Goal: Task Accomplishment & Management: Complete application form

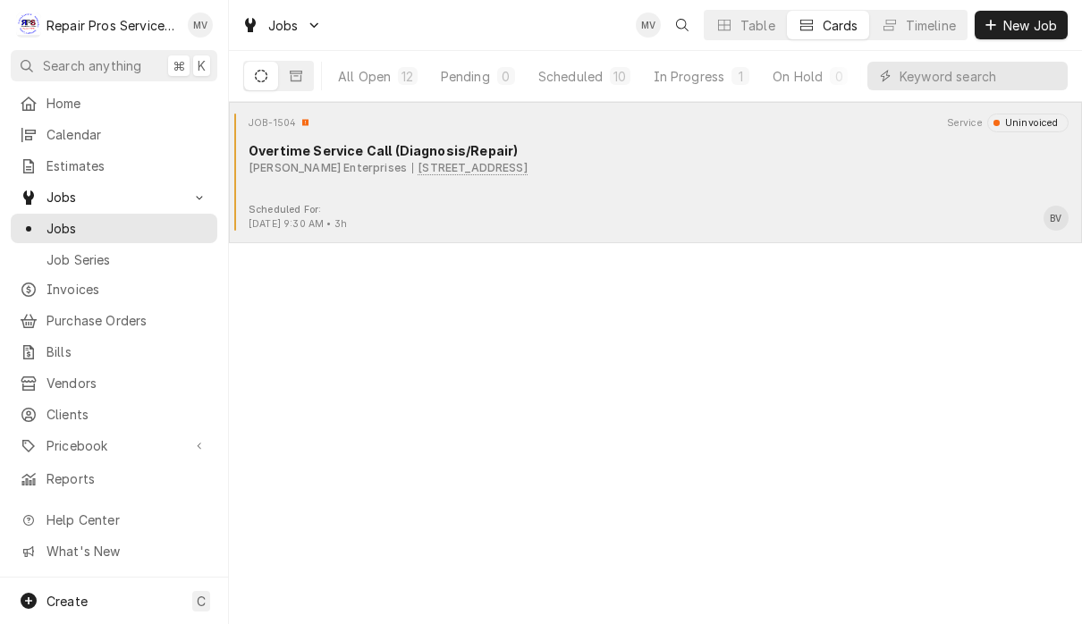
click at [793, 177] on div "JOB-1504 Service Uninvoiced Overtime Service Call (Diagnosis/Repair) Fulenwider…" at bounding box center [655, 158] width 839 height 89
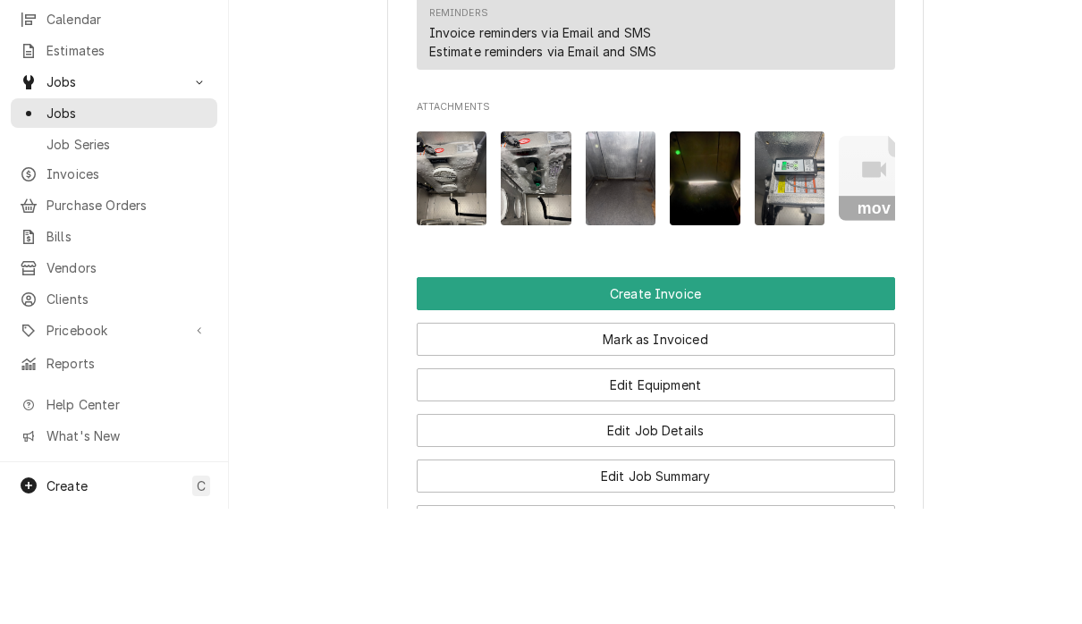
scroll to position [1, 0]
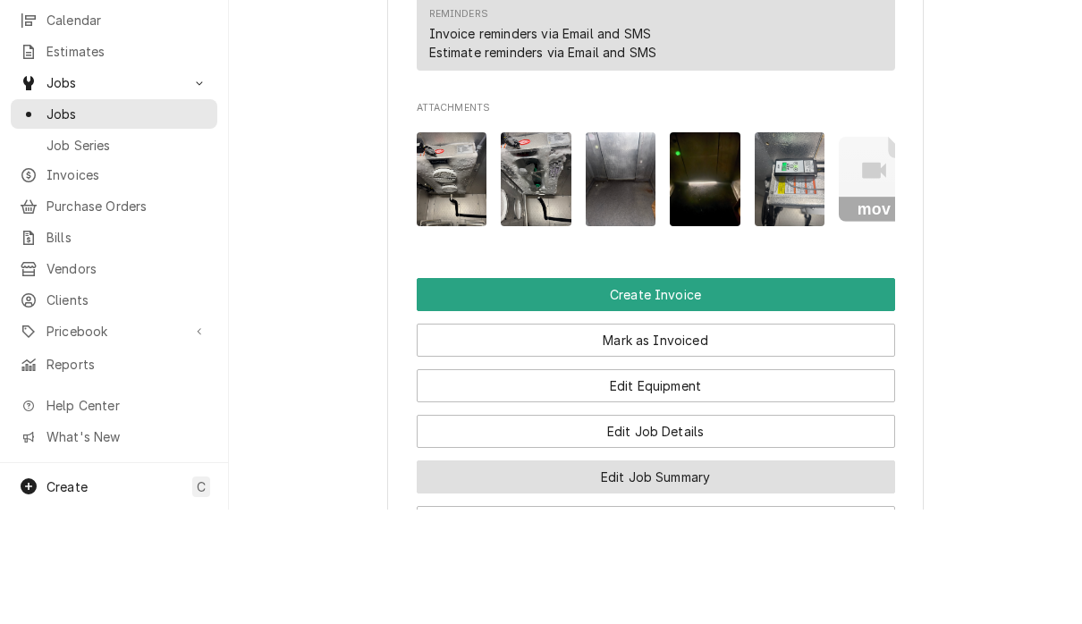
click at [757, 575] on button "Edit Job Summary" at bounding box center [656, 591] width 478 height 33
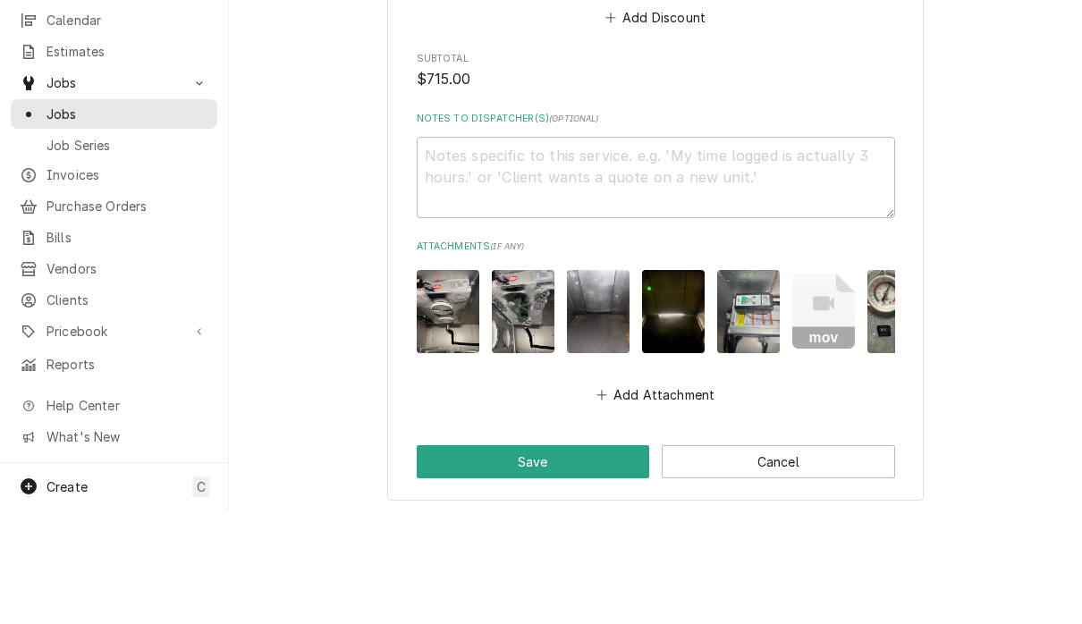
scroll to position [2513, 0]
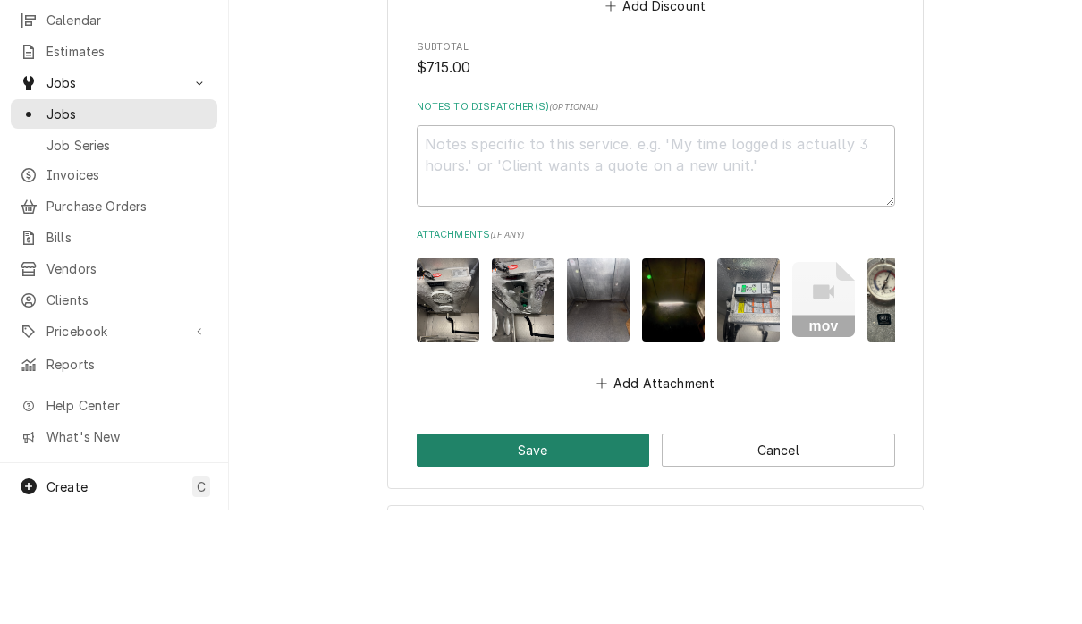
click at [599, 548] on button "Save" at bounding box center [533, 564] width 233 height 33
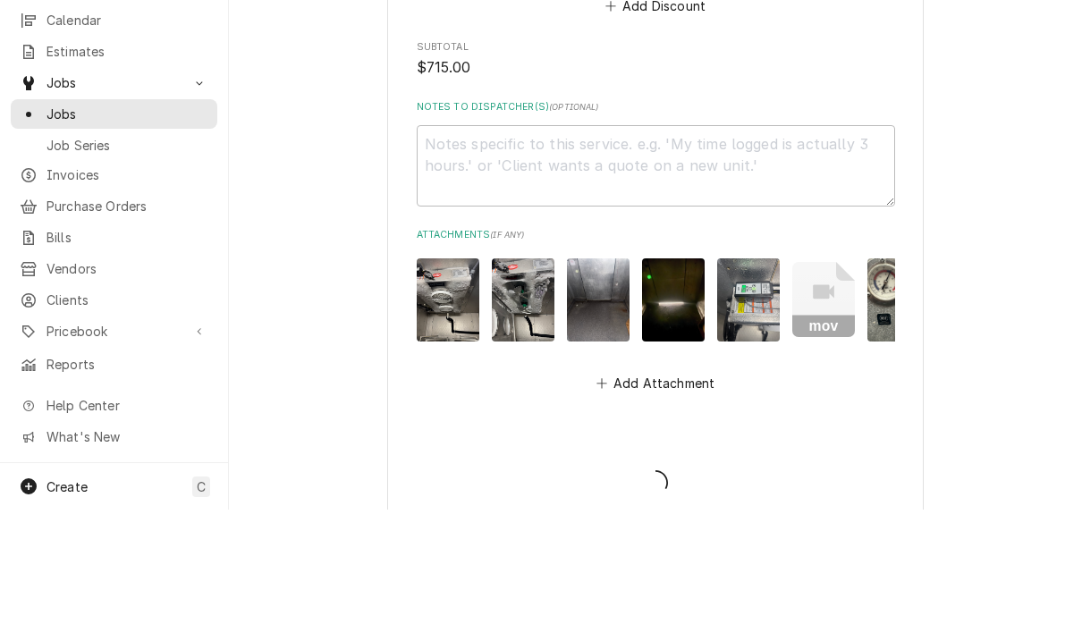
type textarea "x"
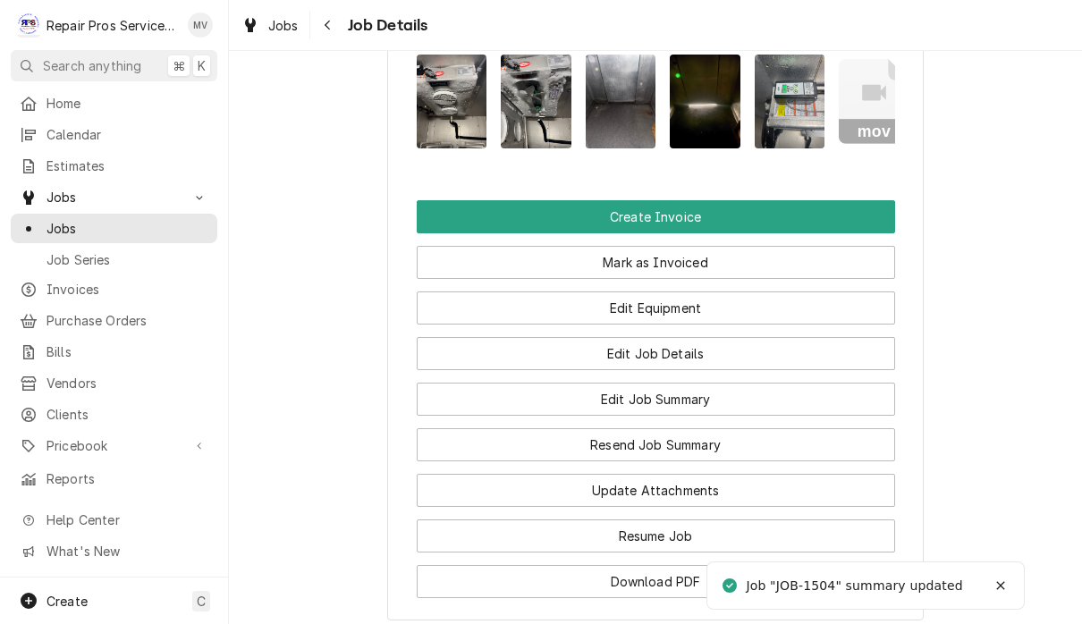
scroll to position [1348, 0]
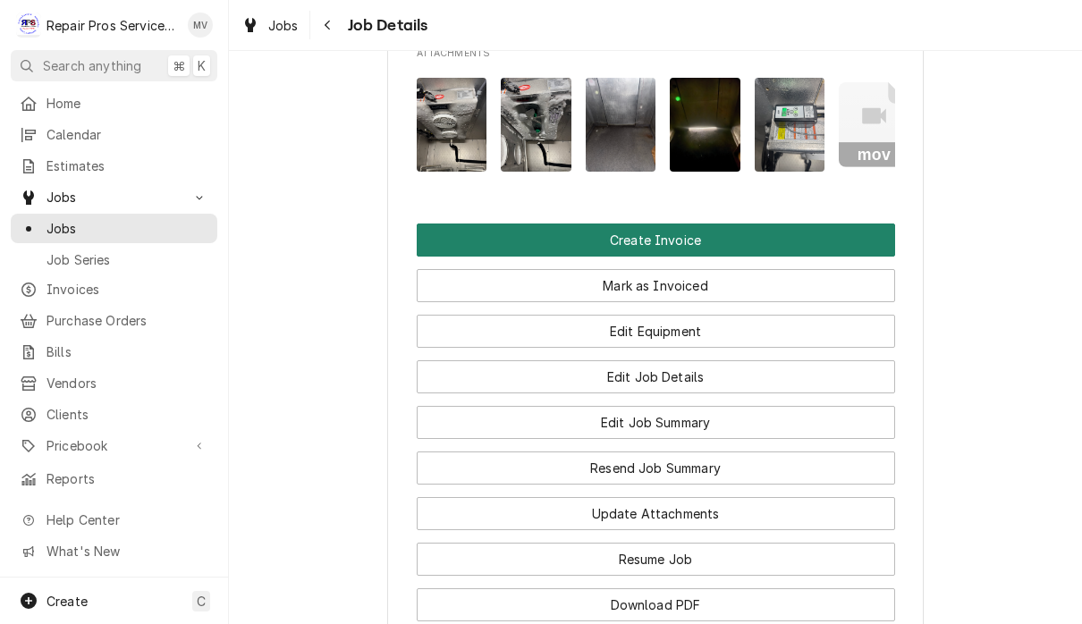
click at [691, 224] on button "Create Invoice" at bounding box center [656, 240] width 478 height 33
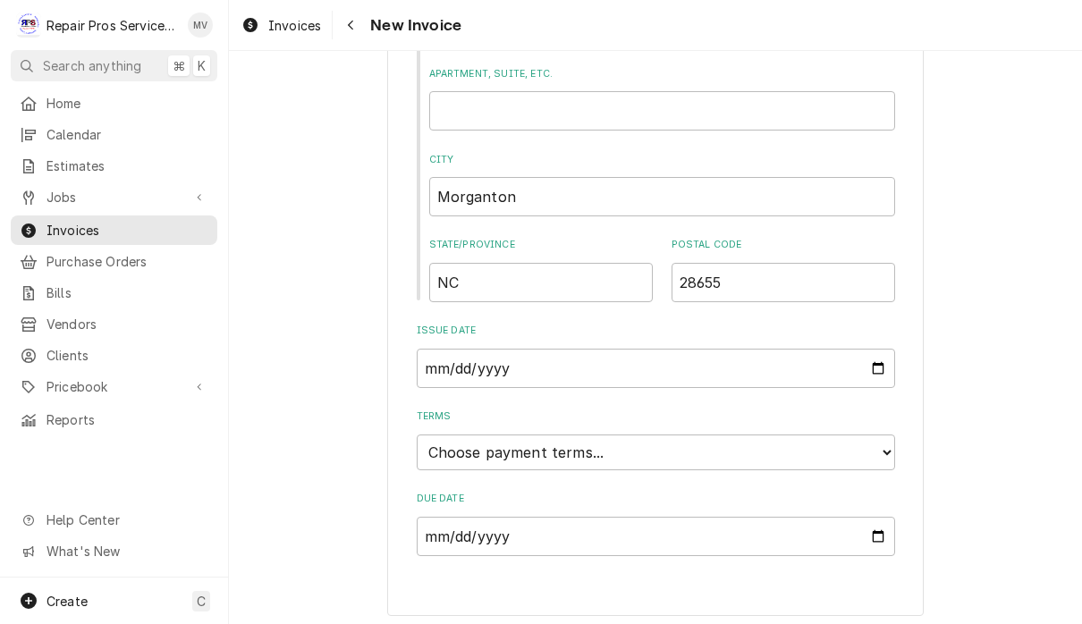
scroll to position [801, 0]
click at [756, 449] on select "Choose payment terms... Same Day Net 7 Net 14 Net 21 Net 30 Net 45 Net 60 Net 90" at bounding box center [656, 453] width 478 height 36
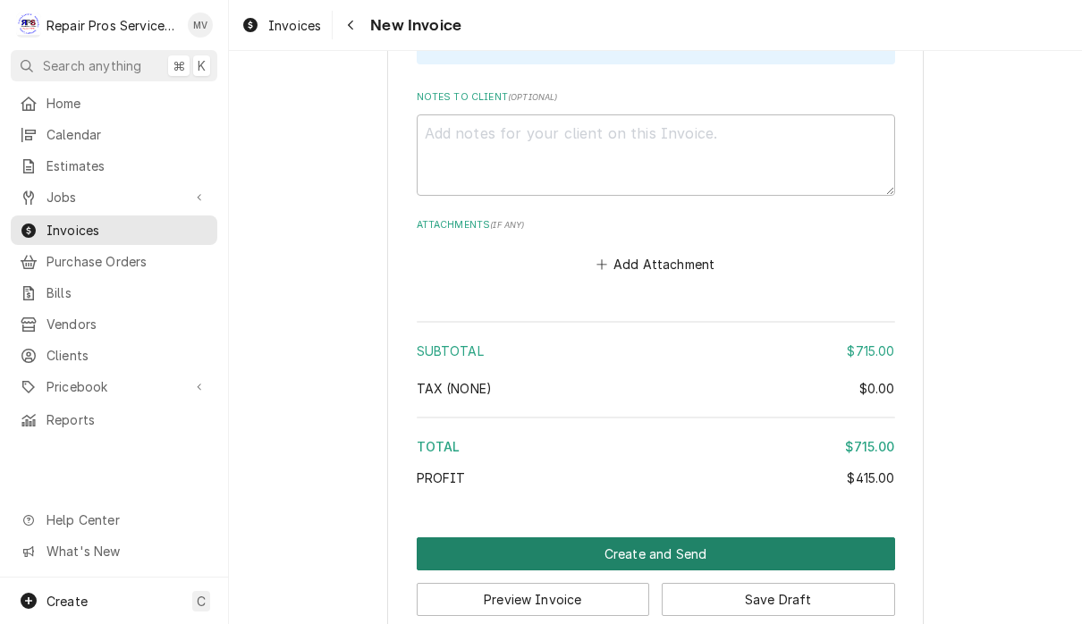
click at [705, 537] on button "Create and Send" at bounding box center [656, 553] width 478 height 33
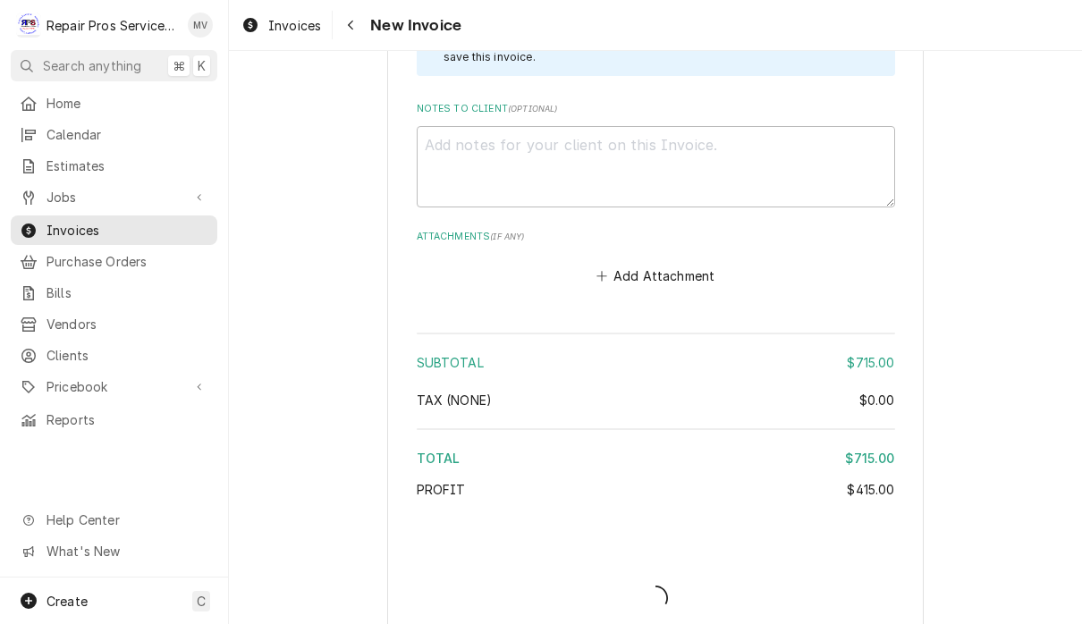
type textarea "x"
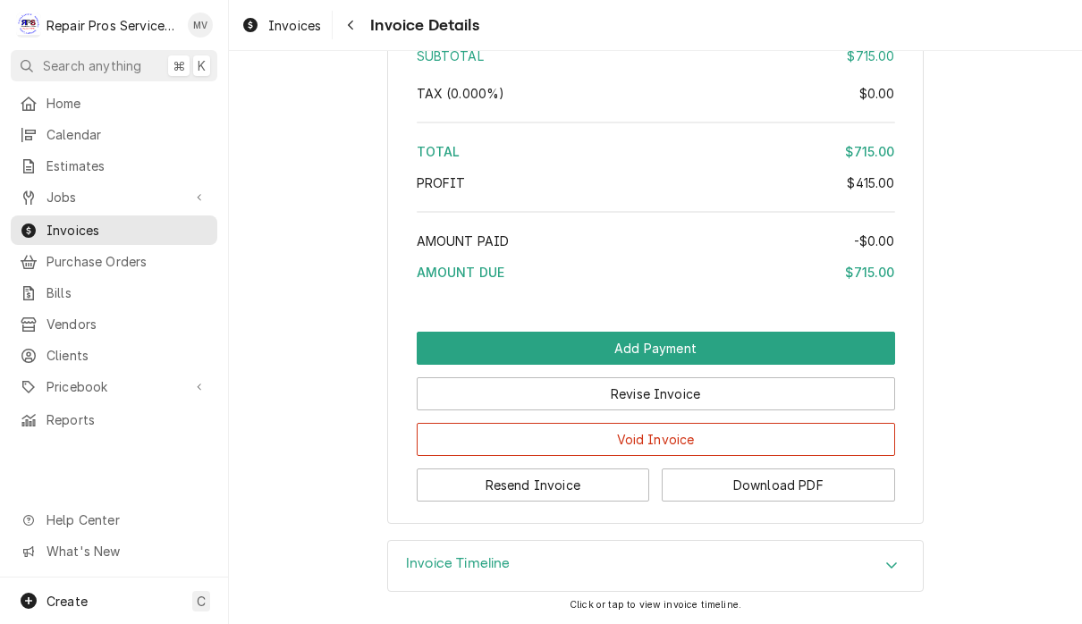
scroll to position [3481, 0]
click at [604, 489] on button "Resend Invoice" at bounding box center [533, 485] width 233 height 33
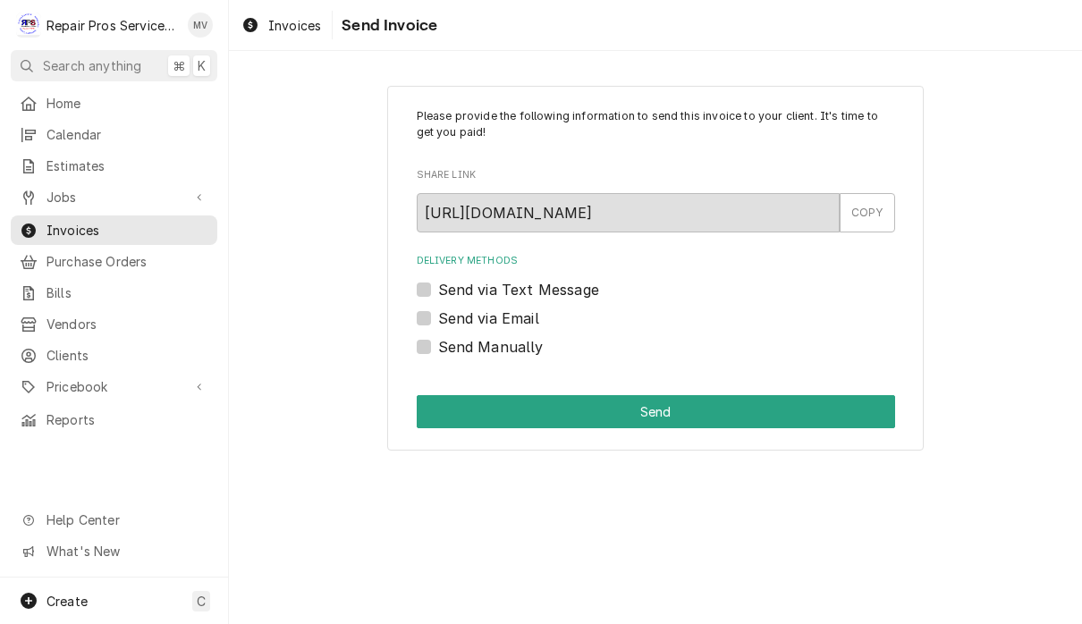
click at [515, 313] on label "Send via Email" at bounding box center [488, 318] width 101 height 21
click at [515, 313] on input "Send via Email" at bounding box center [677, 327] width 478 height 39
checkbox input "true"
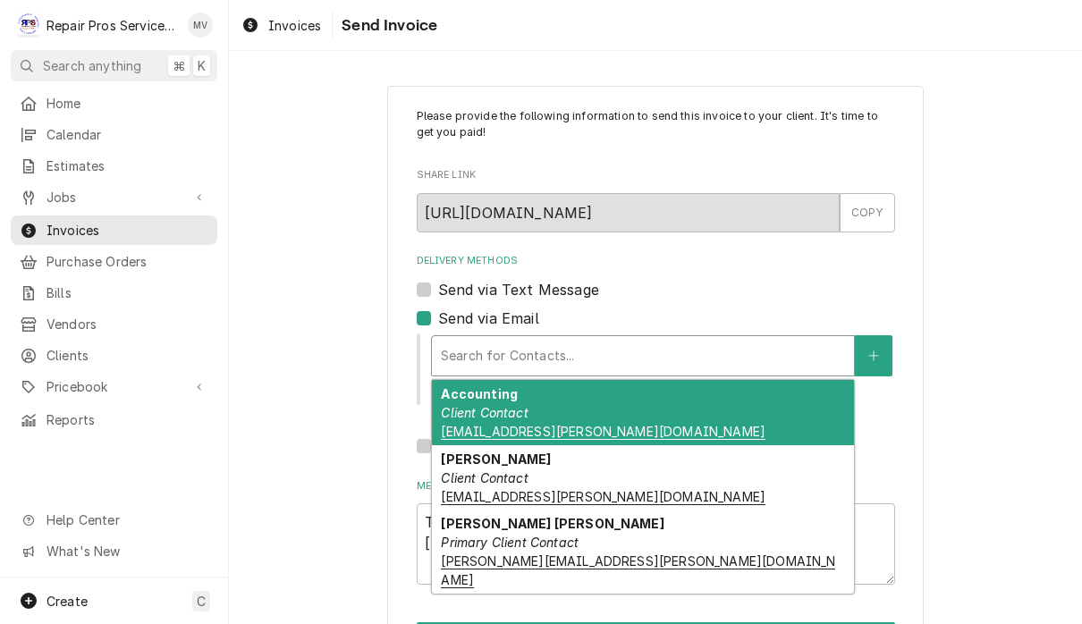
click at [659, 419] on div "Accounting Client Contact ap@fulenwider.net" at bounding box center [643, 412] width 422 height 65
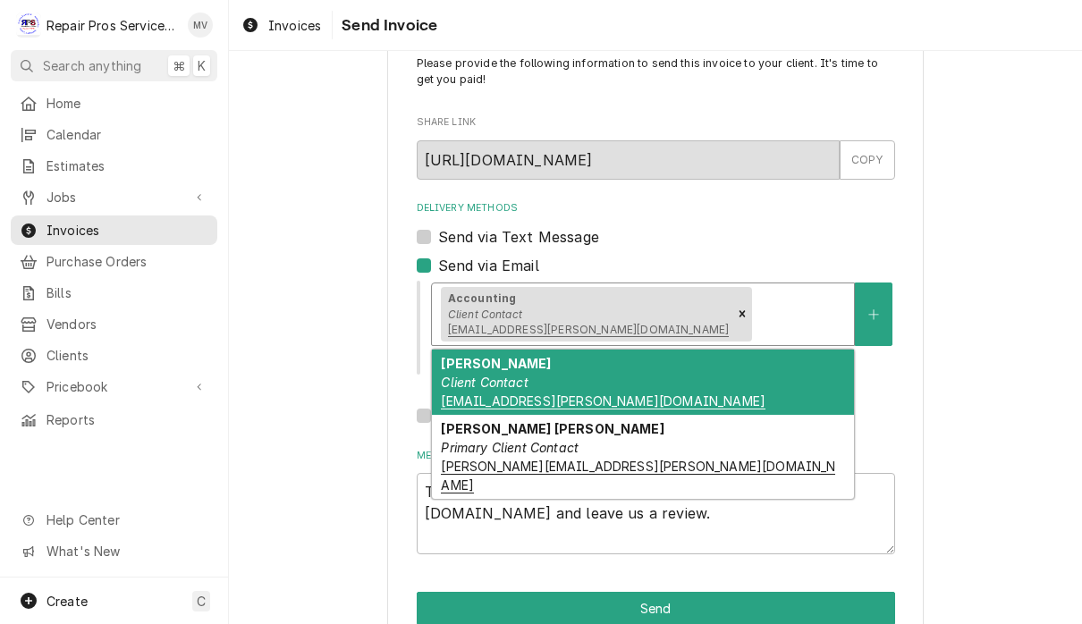
scroll to position [72, 0]
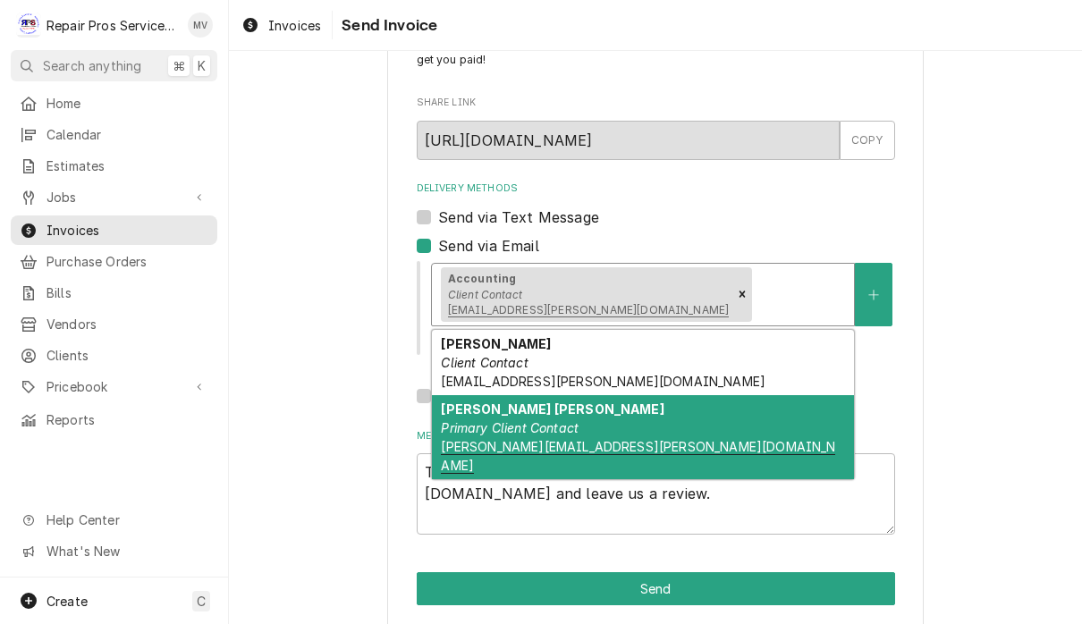
click at [672, 450] on div "Shaw Smitherman Primary Client Contact shaw@fulenwider.net" at bounding box center [643, 437] width 422 height 84
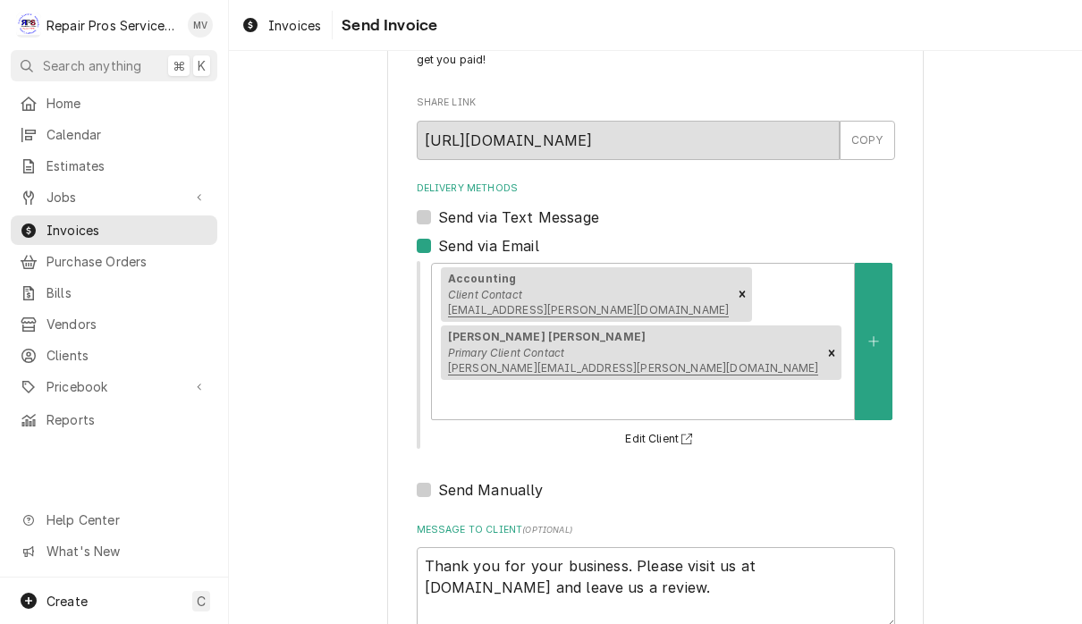
type textarea "x"
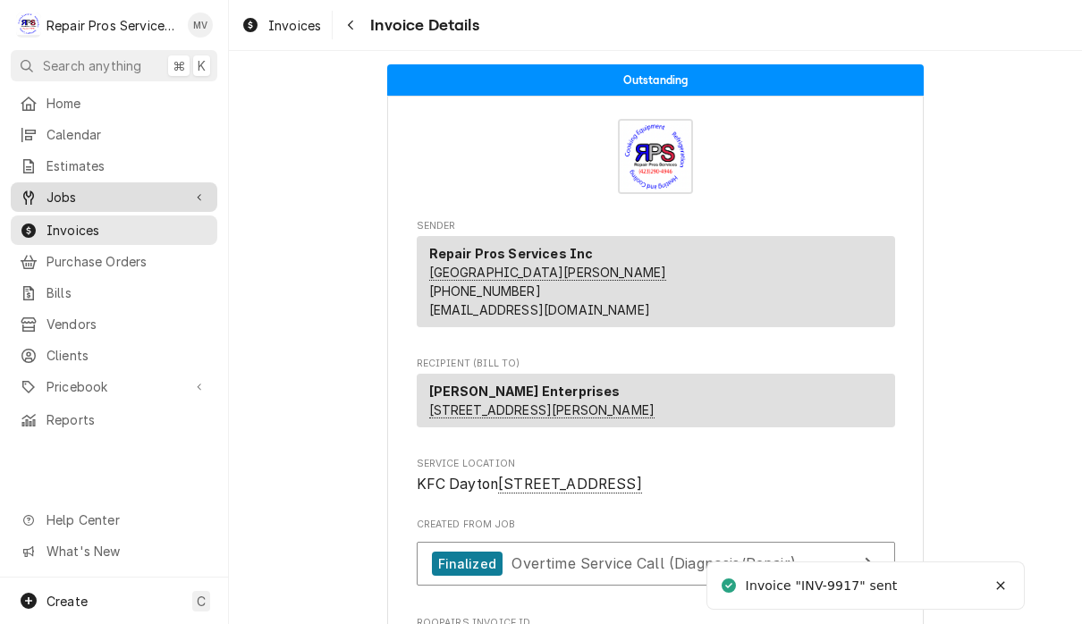
click at [91, 194] on span "Jobs" at bounding box center [113, 197] width 135 height 19
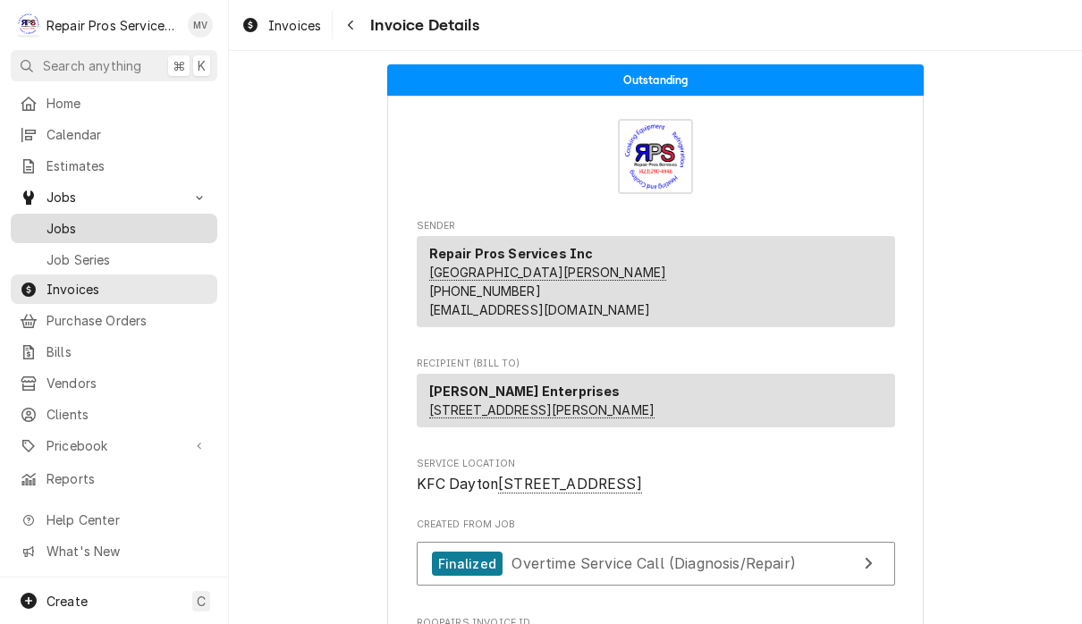
click at [134, 222] on span "Jobs" at bounding box center [127, 228] width 162 height 19
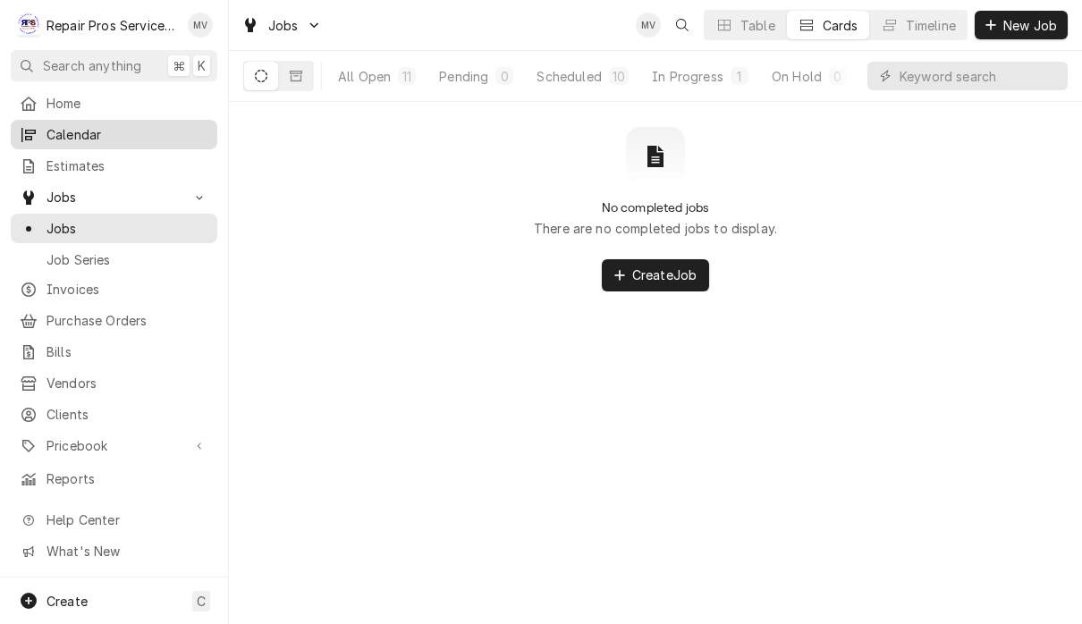
click at [102, 134] on span "Calendar" at bounding box center [127, 134] width 162 height 19
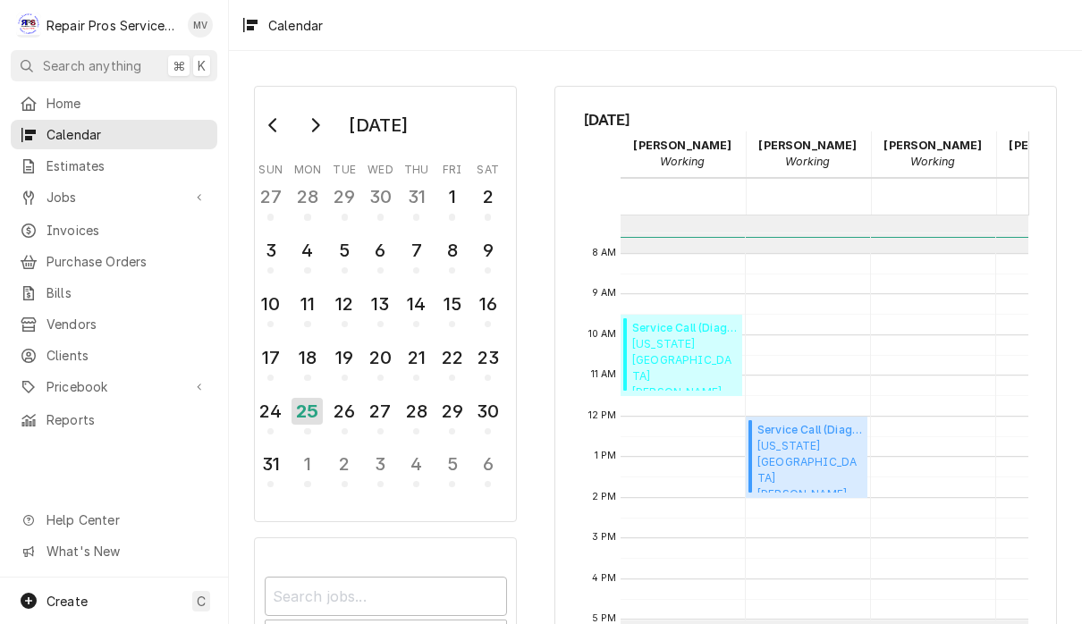
scroll to position [288, 0]
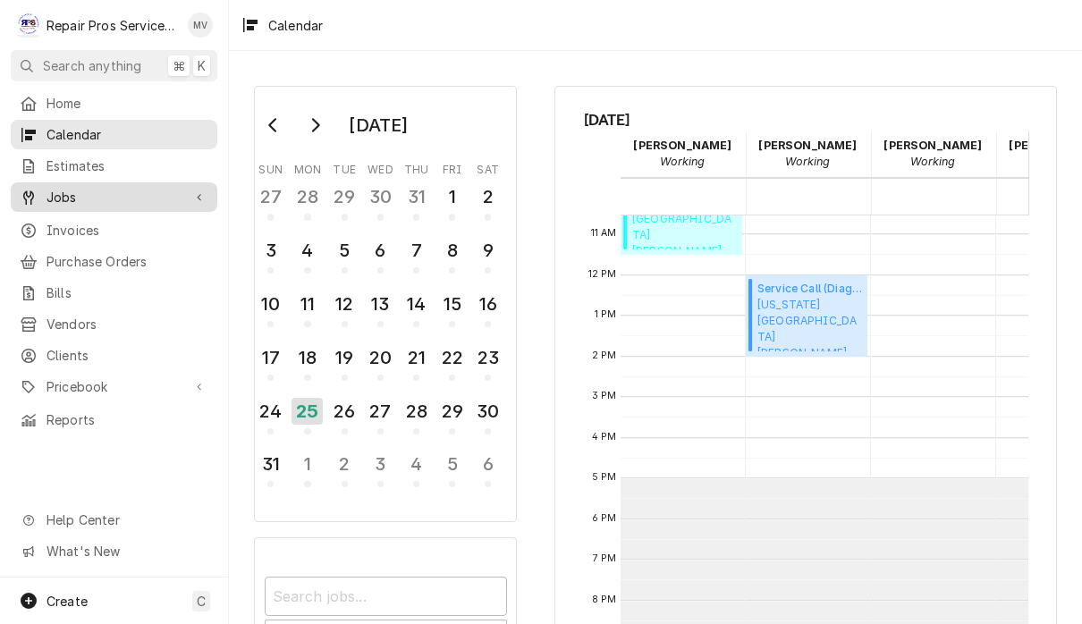
click at [124, 186] on div "Jobs" at bounding box center [113, 197] width 199 height 22
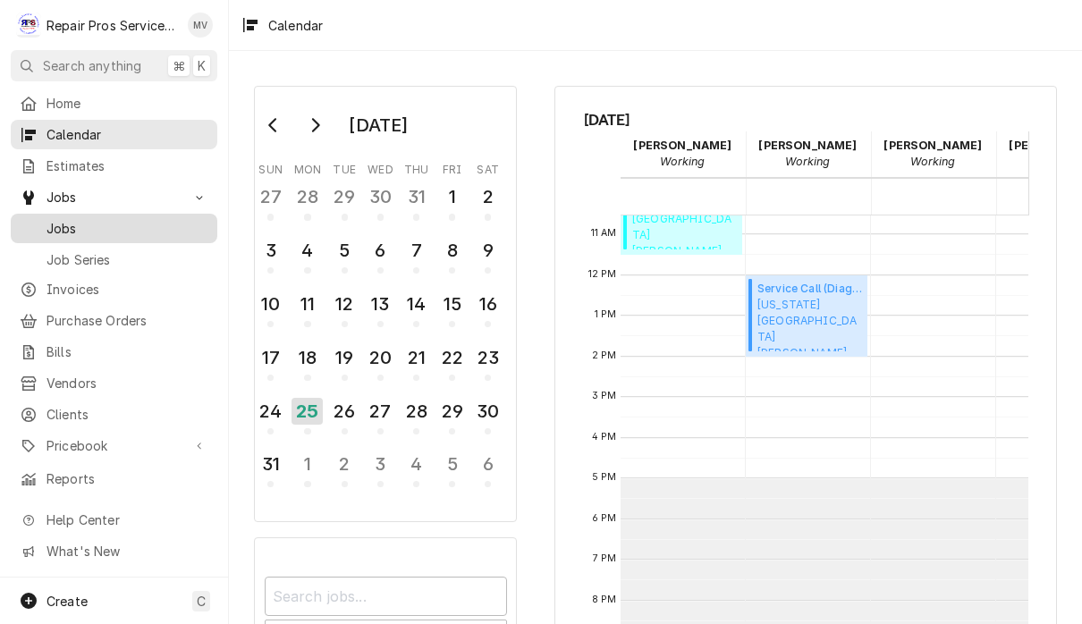
click at [165, 225] on span "Jobs" at bounding box center [127, 228] width 162 height 19
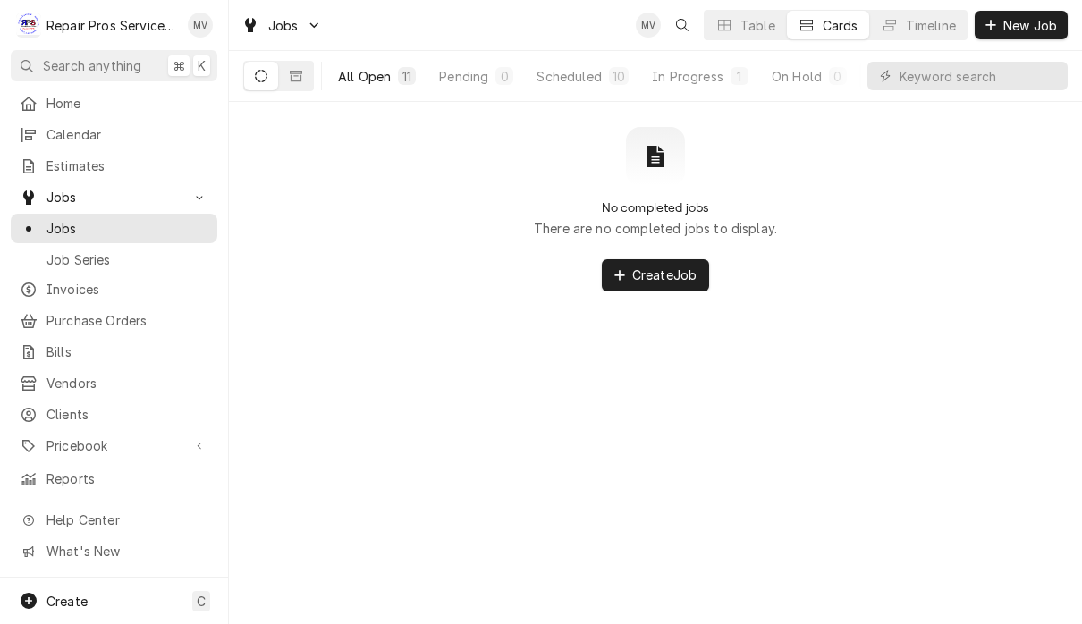
click at [370, 80] on div "All Open" at bounding box center [364, 76] width 53 height 19
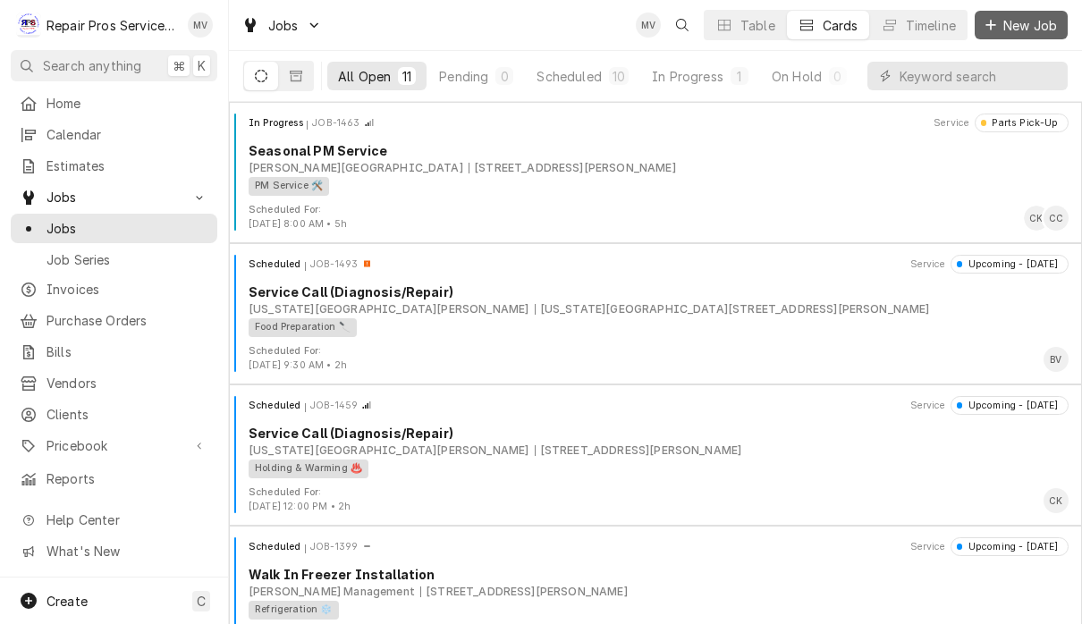
click at [1024, 25] on span "New Job" at bounding box center [1030, 25] width 61 height 19
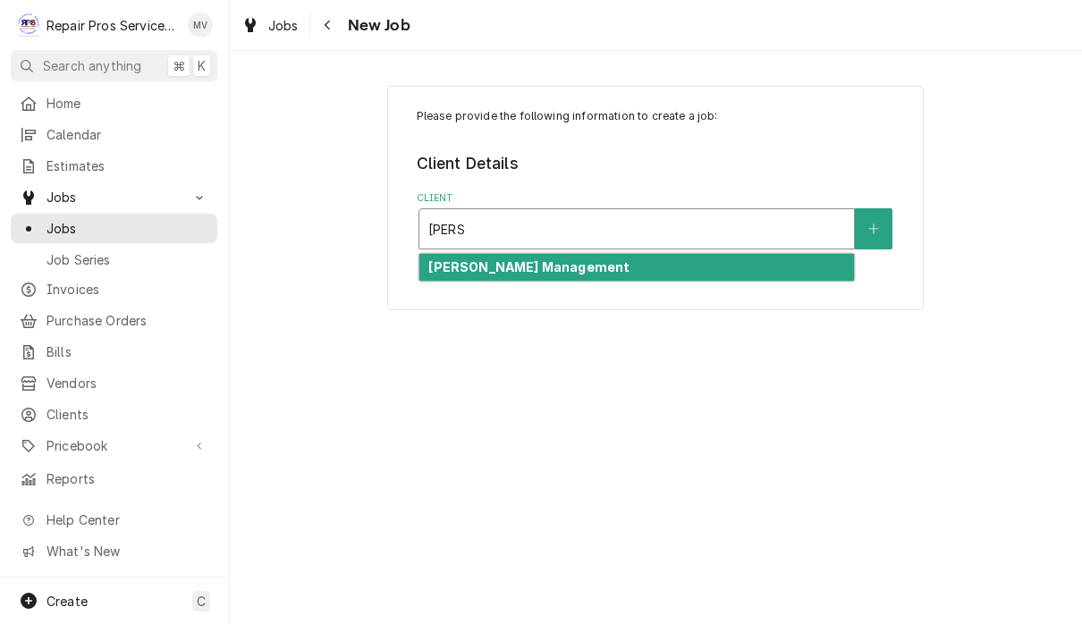
click at [661, 268] on div "[PERSON_NAME] Management" at bounding box center [636, 268] width 435 height 28
type input "[PERSON_NAME]"
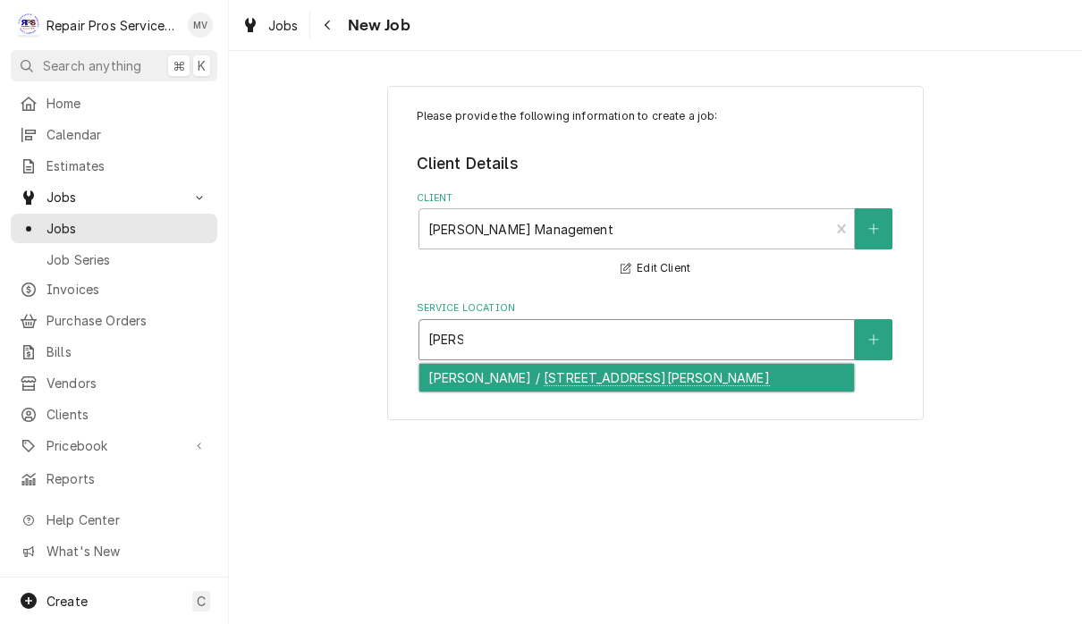
click at [748, 370] on div "[PERSON_NAME] / [STREET_ADDRESS][PERSON_NAME]" at bounding box center [636, 378] width 435 height 28
type input "[PERSON_NAME]"
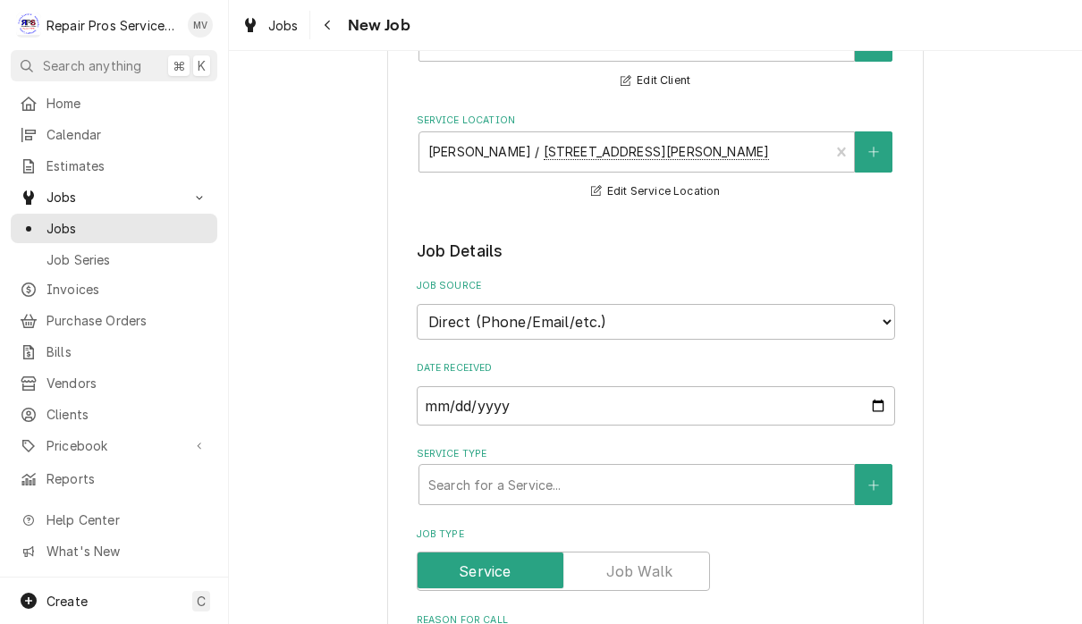
scroll to position [199, 0]
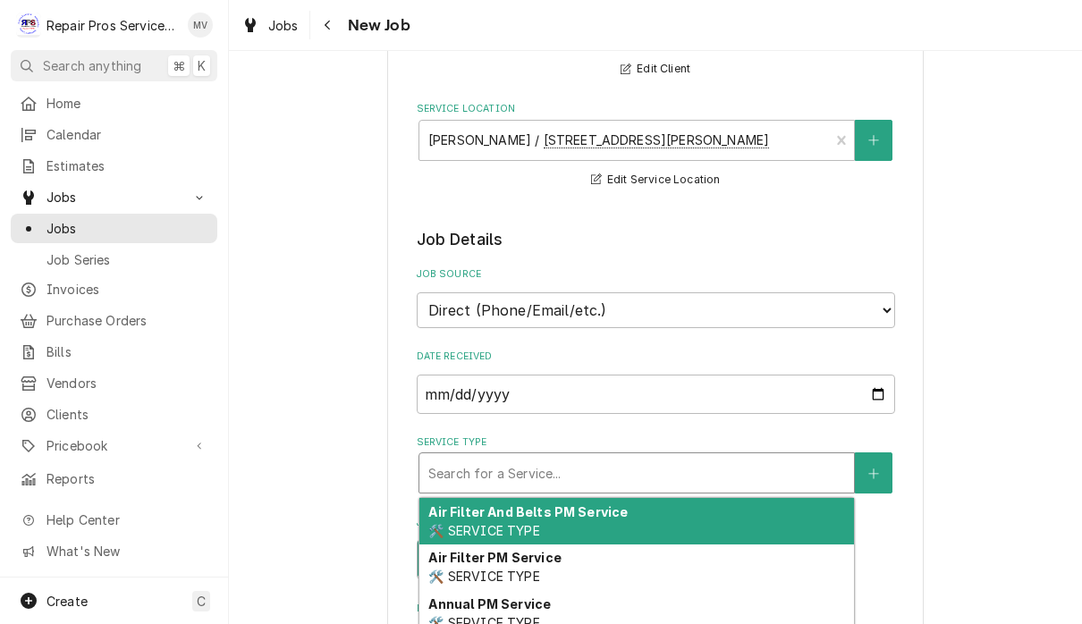
type textarea "x"
type input "d"
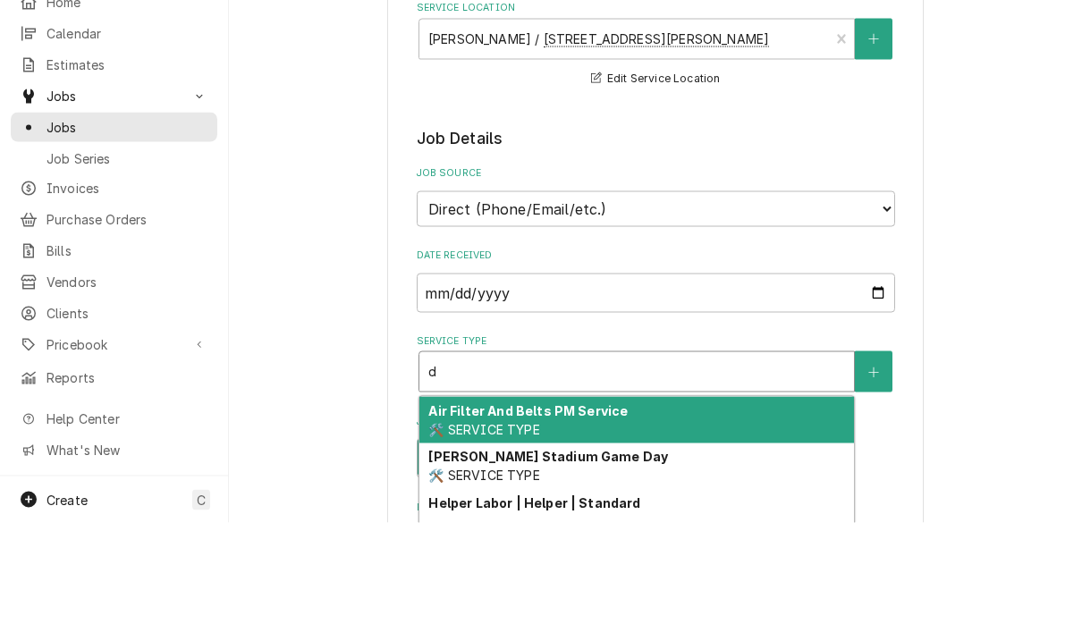
type textarea "x"
type input "di"
type textarea "x"
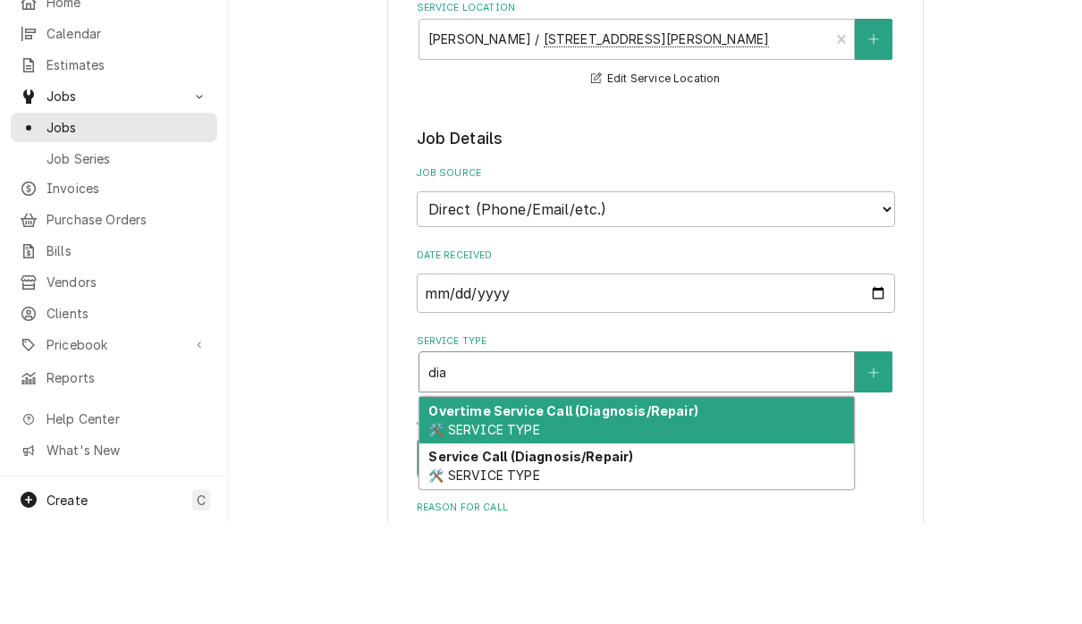
click at [678, 545] on div "Service Call (Diagnosis/Repair) 🛠️ SERVICE TYPE" at bounding box center [636, 568] width 435 height 46
type input "dia"
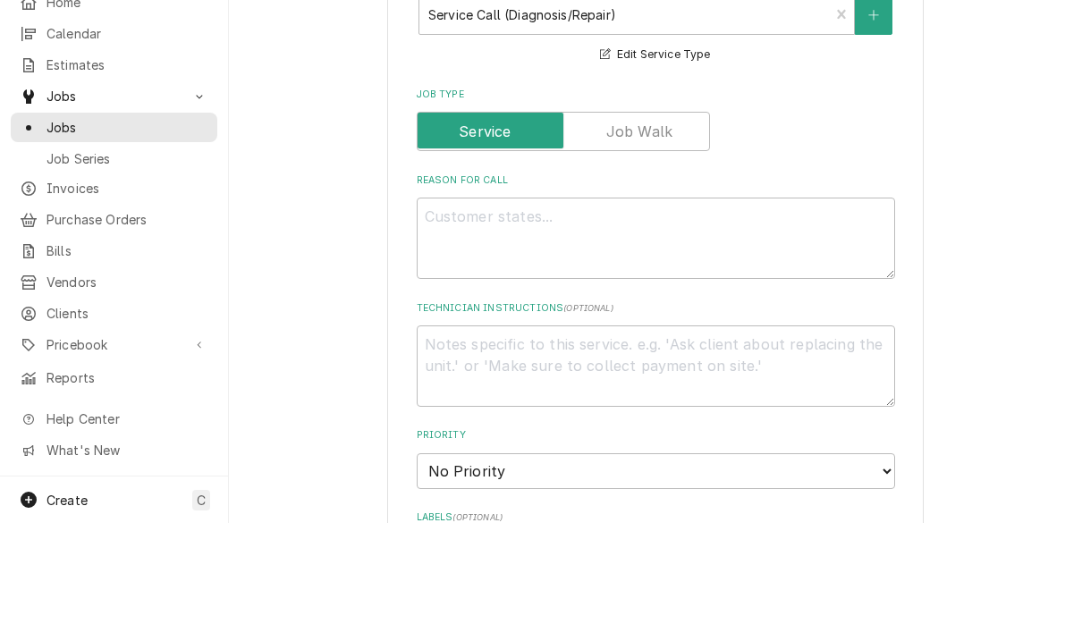
scroll to position [553, 0]
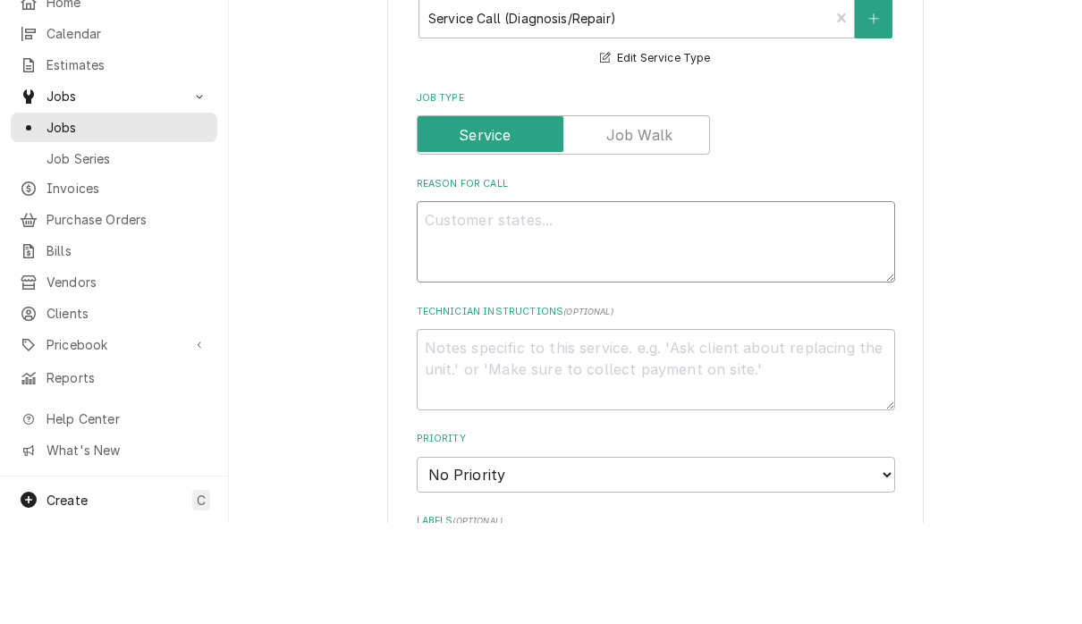
click at [629, 302] on textarea "Reason For Call" at bounding box center [656, 342] width 478 height 81
type textarea "x"
type textarea "W"
type textarea "x"
type textarea "Wa"
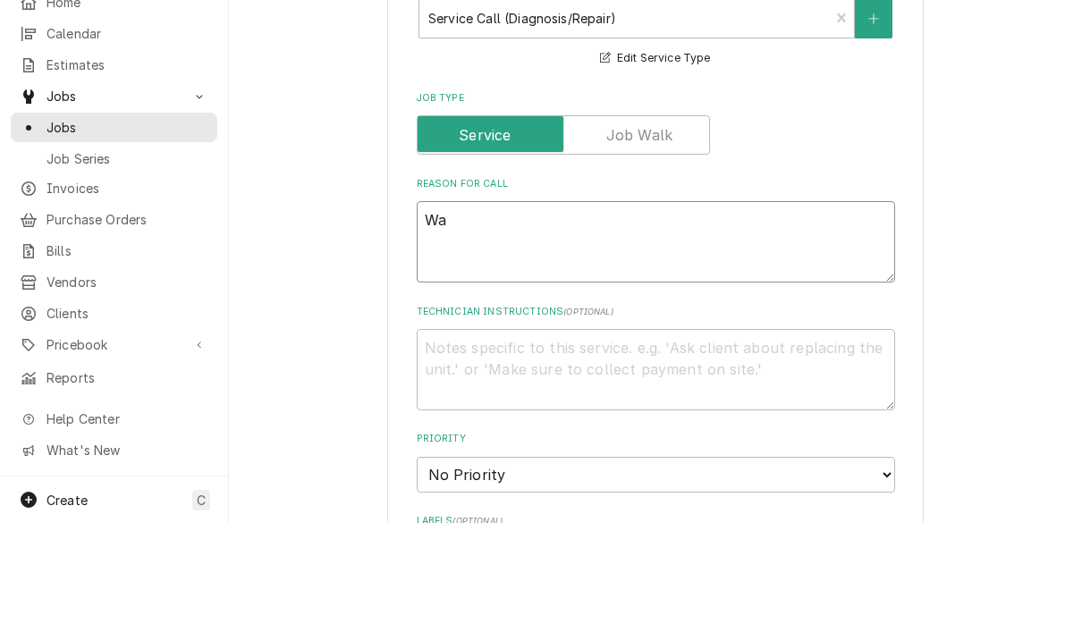
type textarea "x"
type textarea "Wa;"
type textarea "x"
type textarea "Wa;l"
type textarea "x"
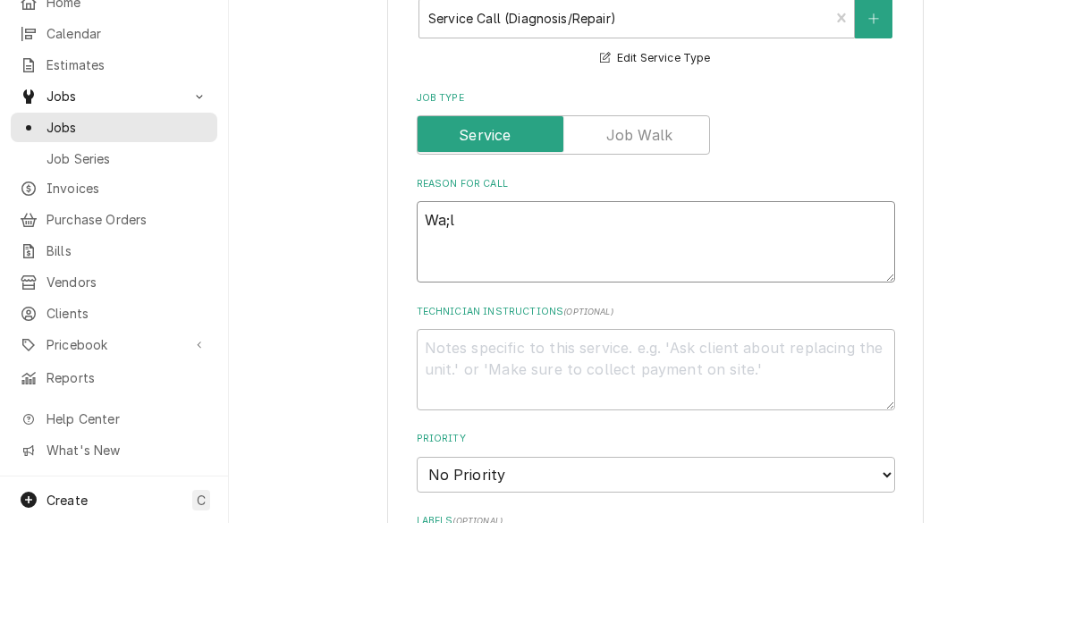
type textarea "Wa;lo"
type textarea "x"
type textarea "Wa;lom"
type textarea "x"
type textarea "Wa;lomf"
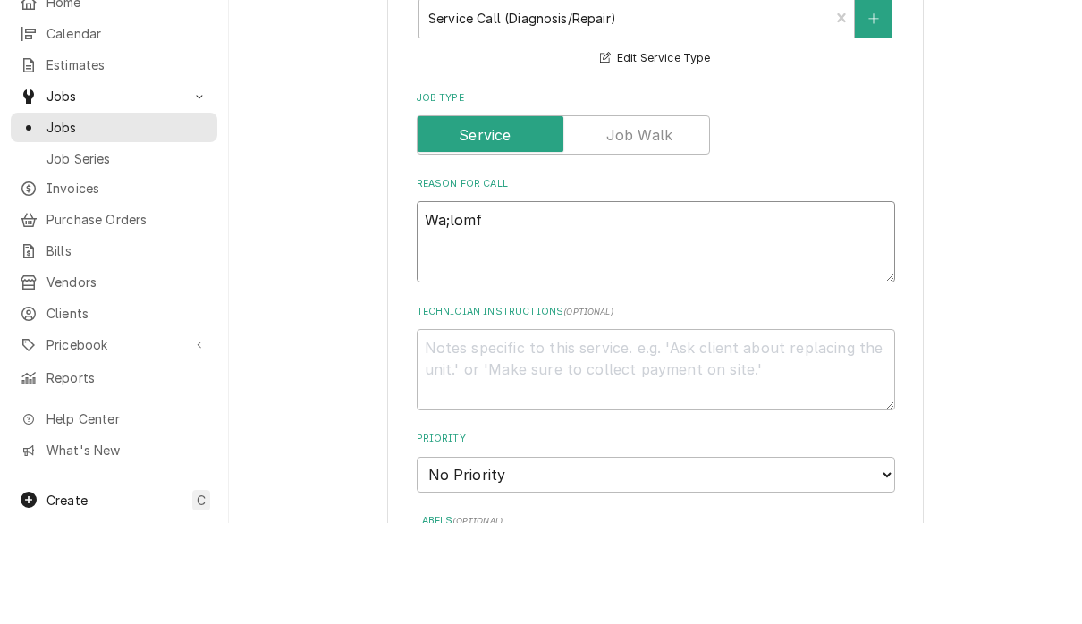
type textarea "x"
type textarea "Wa;lomfr"
type textarea "x"
type textarea "Wa;lomfre"
type textarea "x"
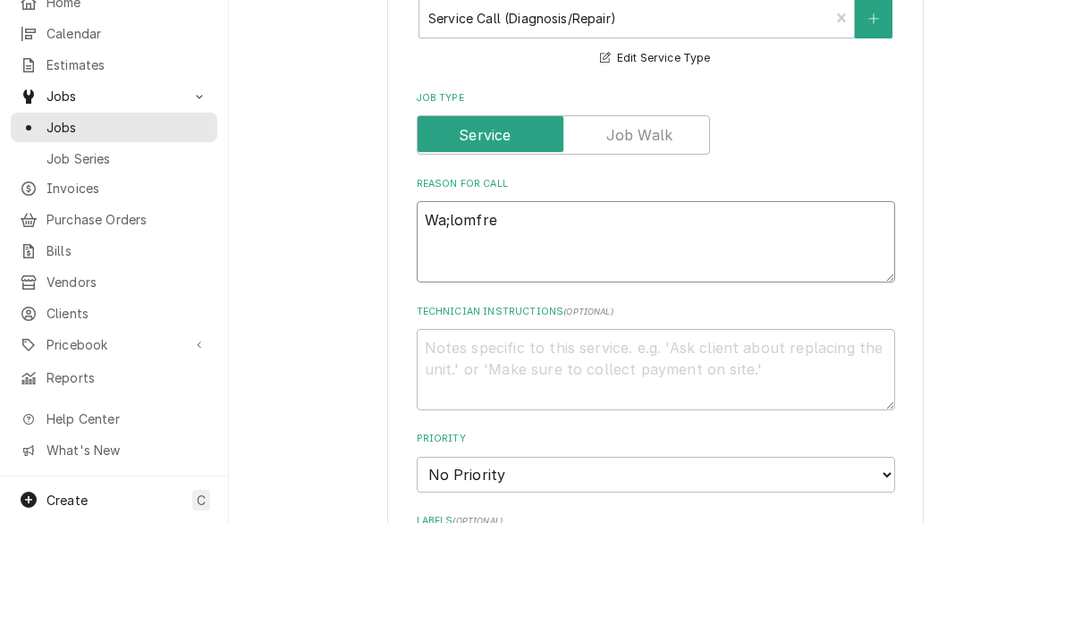
type textarea "Wa;lomfree"
type textarea "x"
type textarea "Wa;lomfre"
type textarea "x"
type textarea "Wa;lomfr"
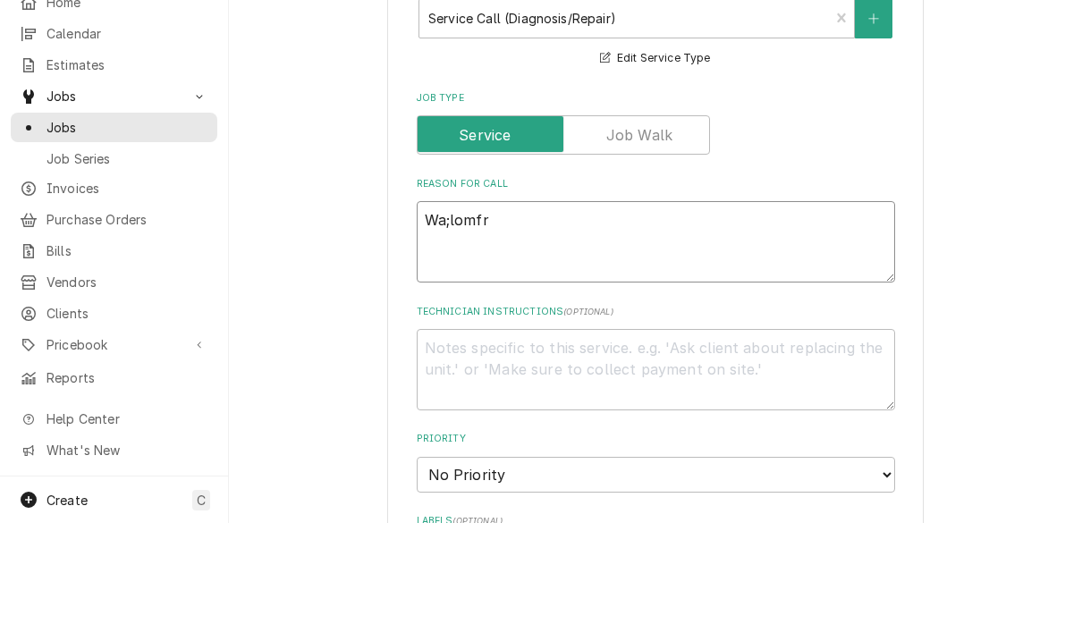
type textarea "x"
type textarea "Wa;lomf"
type textarea "x"
type textarea "Wa;lom"
type textarea "x"
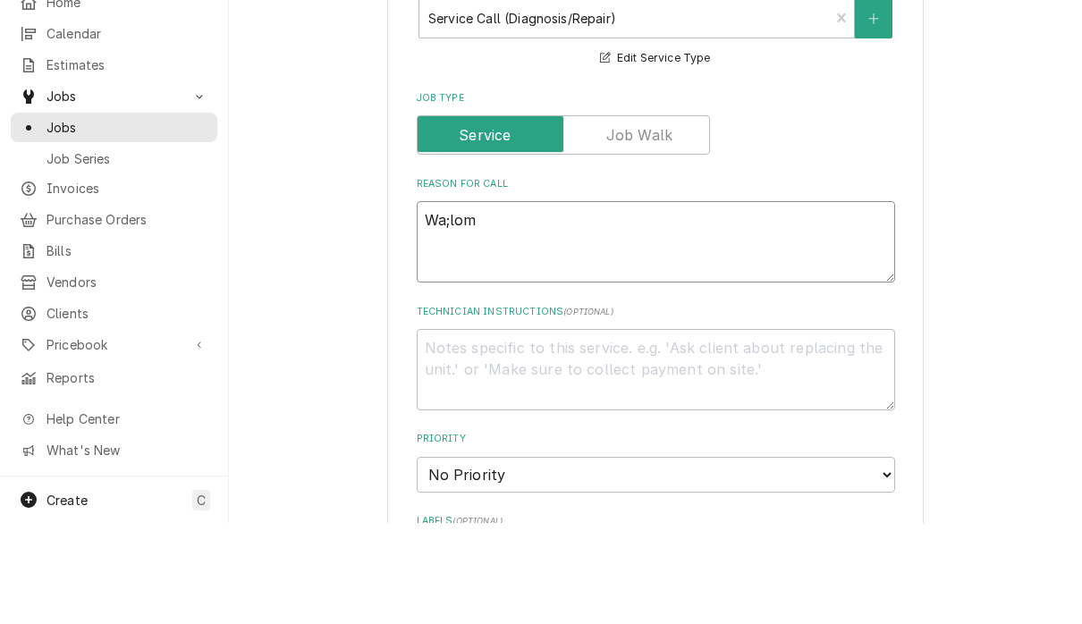
type textarea "Wa;lo"
type textarea "x"
type textarea "Wa;l"
type textarea "x"
type textarea "Wa;"
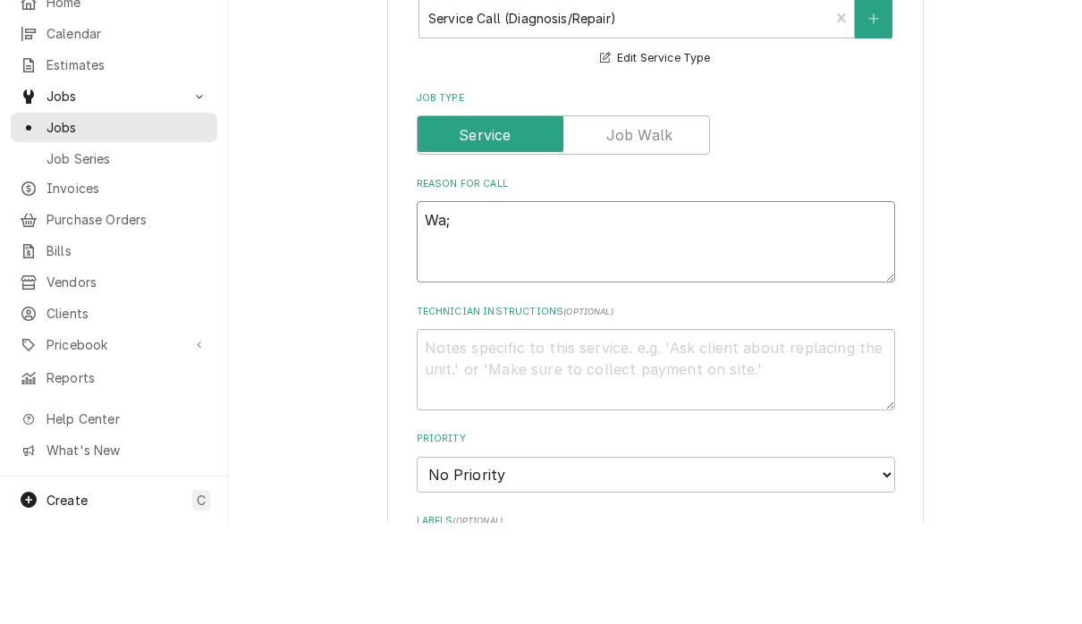
type textarea "x"
type textarea "Wa"
type textarea "x"
type textarea "Wal"
type textarea "x"
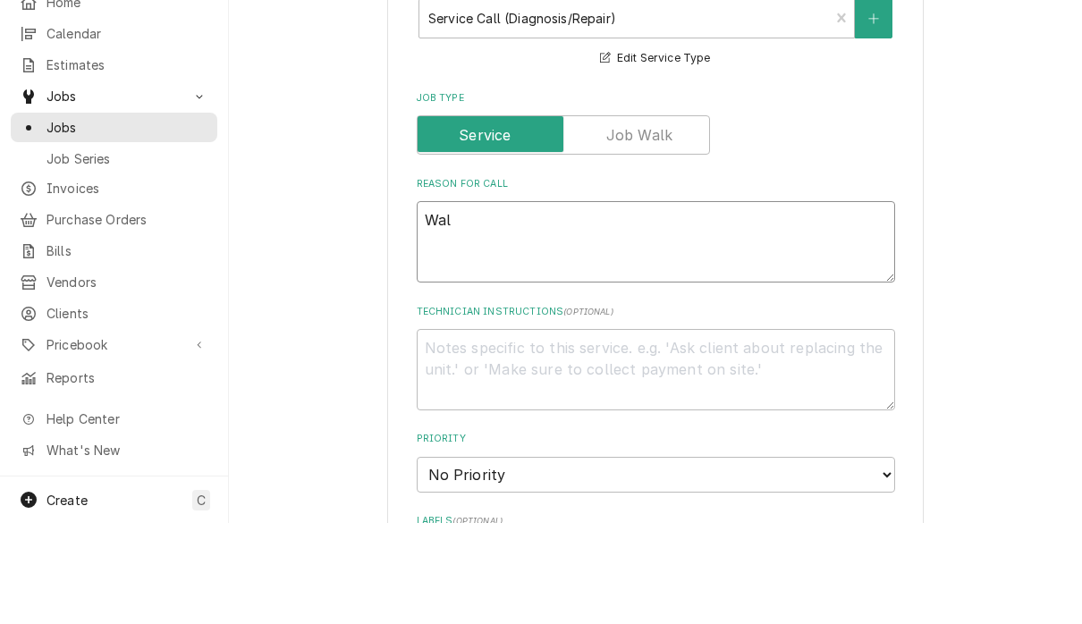
type textarea "Walk"
type textarea "x"
type textarea "Walk"
type textarea "x"
type textarea "Walk i"
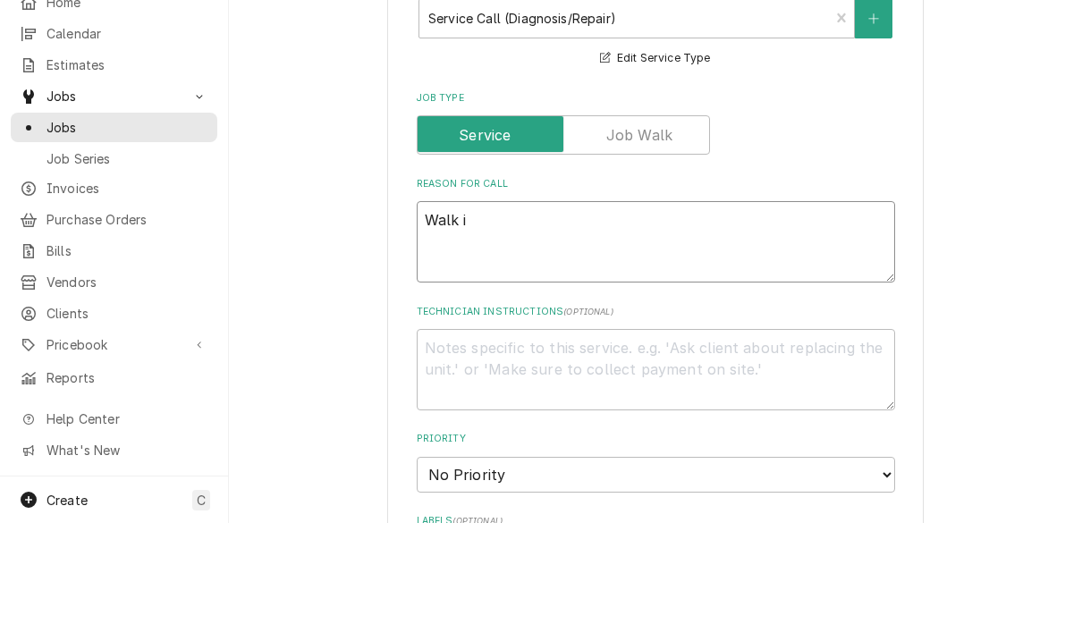
type textarea "x"
type textarea "Walk in"
type textarea "x"
type textarea "Walk in"
type textarea "x"
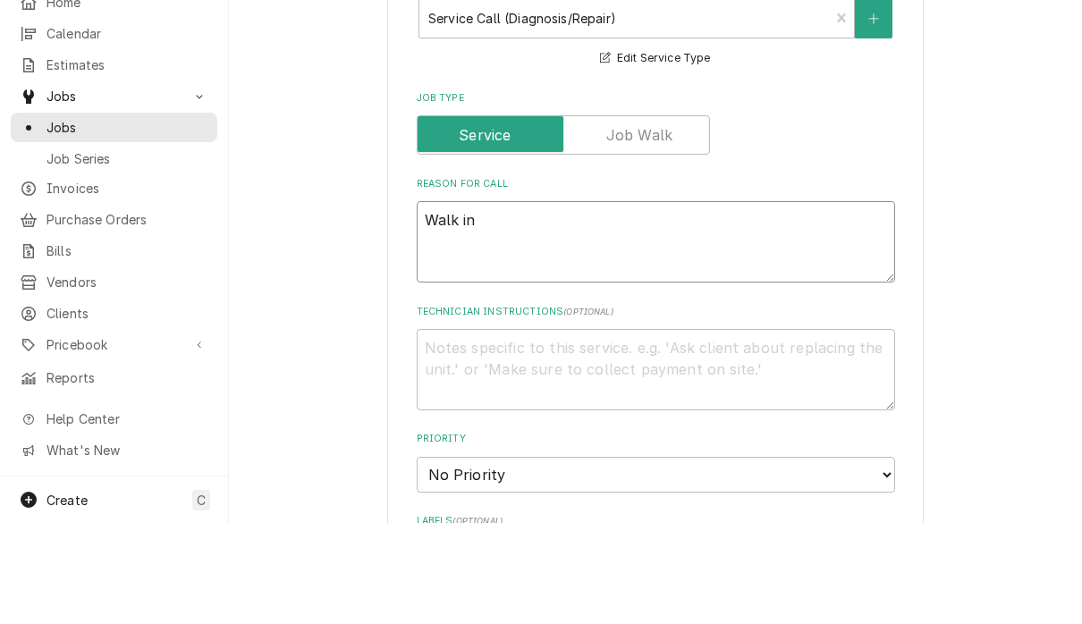
type textarea "Walk in f"
type textarea "x"
type textarea "Walk in fr"
type textarea "x"
type textarea "Walk in fre"
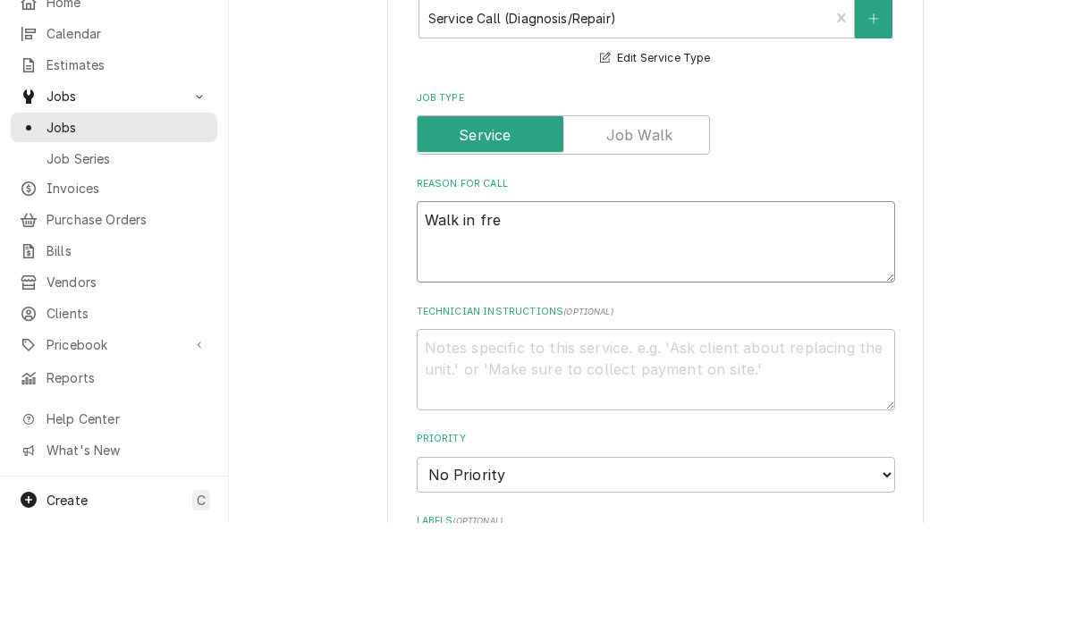
type textarea "x"
type textarea "Walk in free"
type textarea "x"
type textarea "Walk in freez"
type textarea "x"
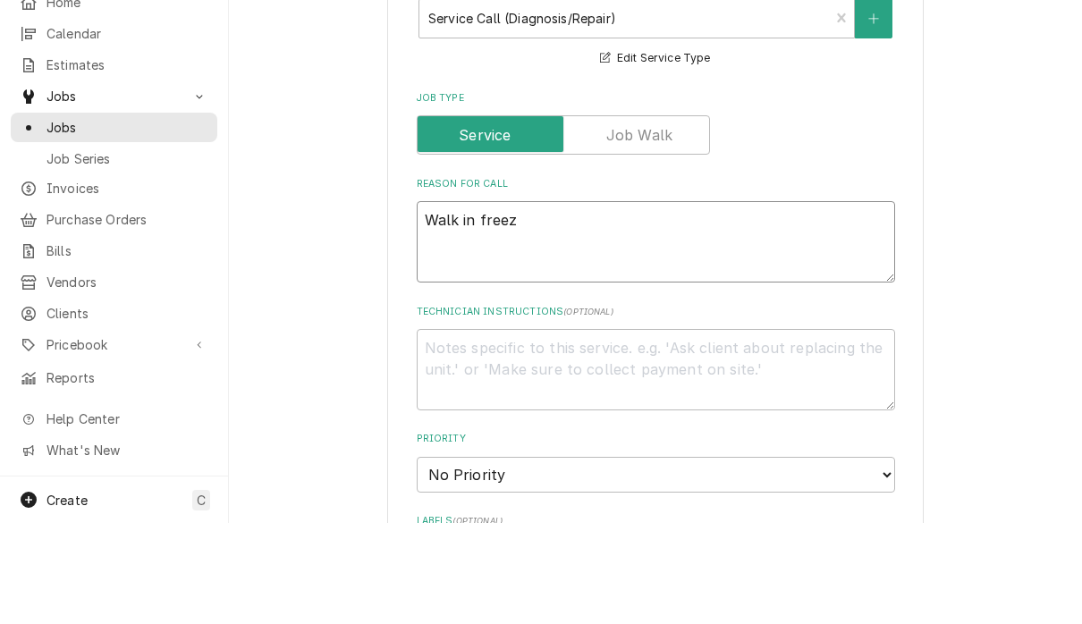
type textarea "Walk in freeze"
type textarea "x"
type textarea "Walk in freezer"
type textarea "x"
type textarea "Walk in freezer"
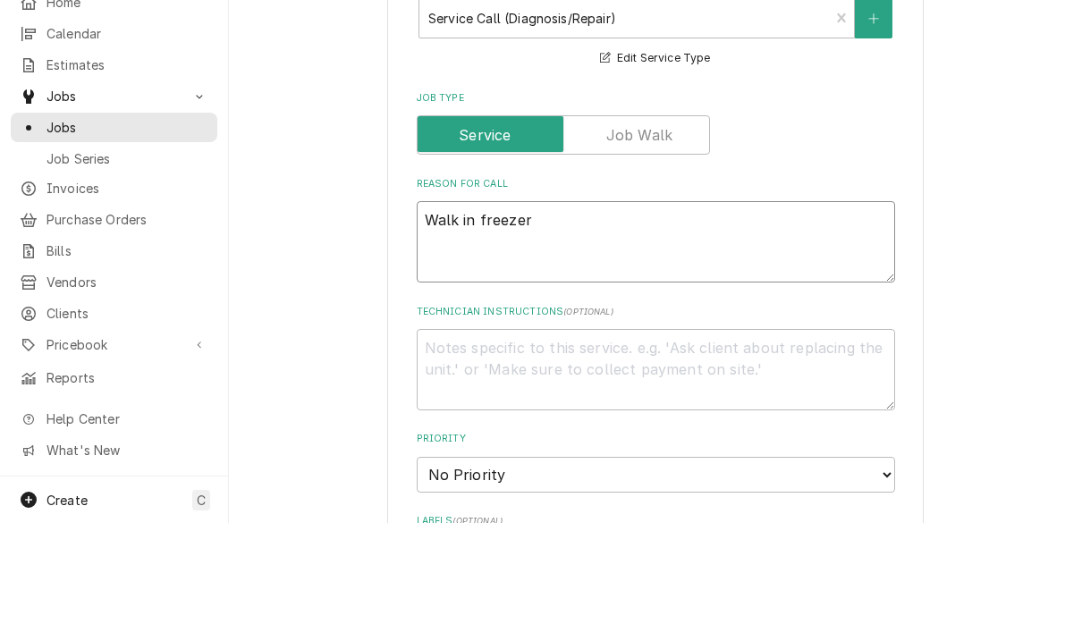
type textarea "x"
type textarea "Walk in freezer n"
type textarea "x"
type textarea "Walk in freezer no"
type textarea "x"
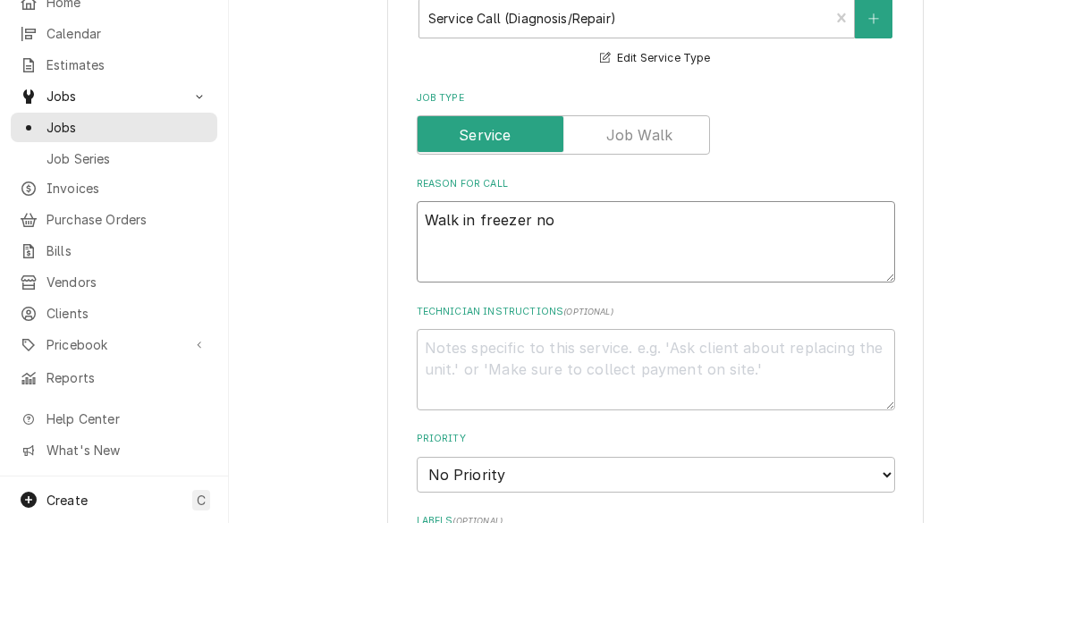
type textarea "Walk in freezer not"
type textarea "x"
type textarea "Walk in freezer not"
type textarea "x"
type textarea "Walk in freezer not t"
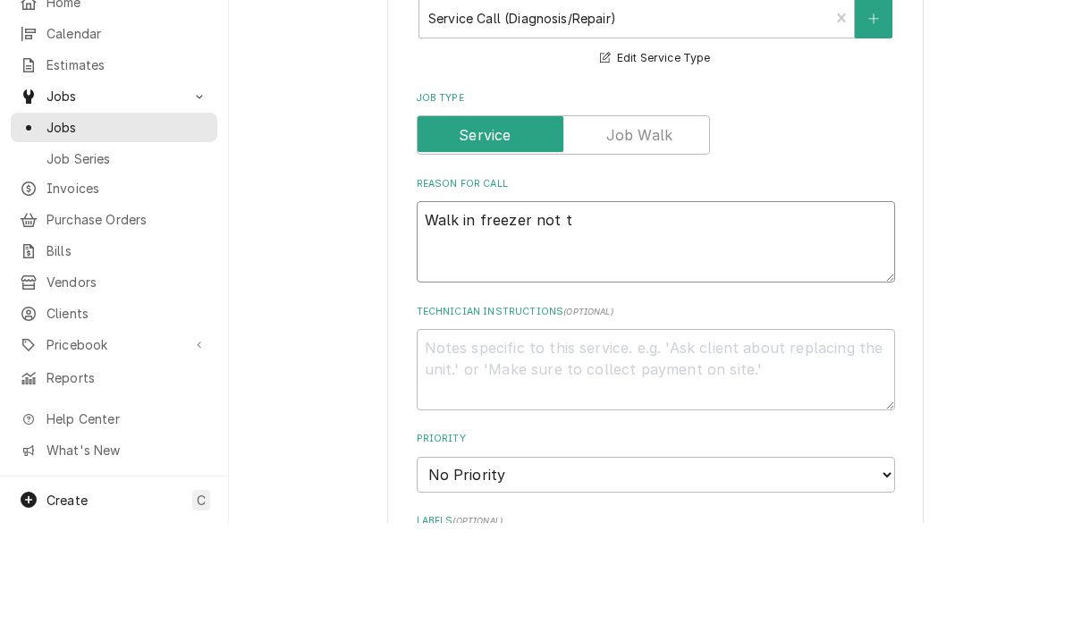
type textarea "x"
type textarea "Walk in freezer not te"
type textarea "x"
type textarea "Walk in freezer not tem"
type textarea "x"
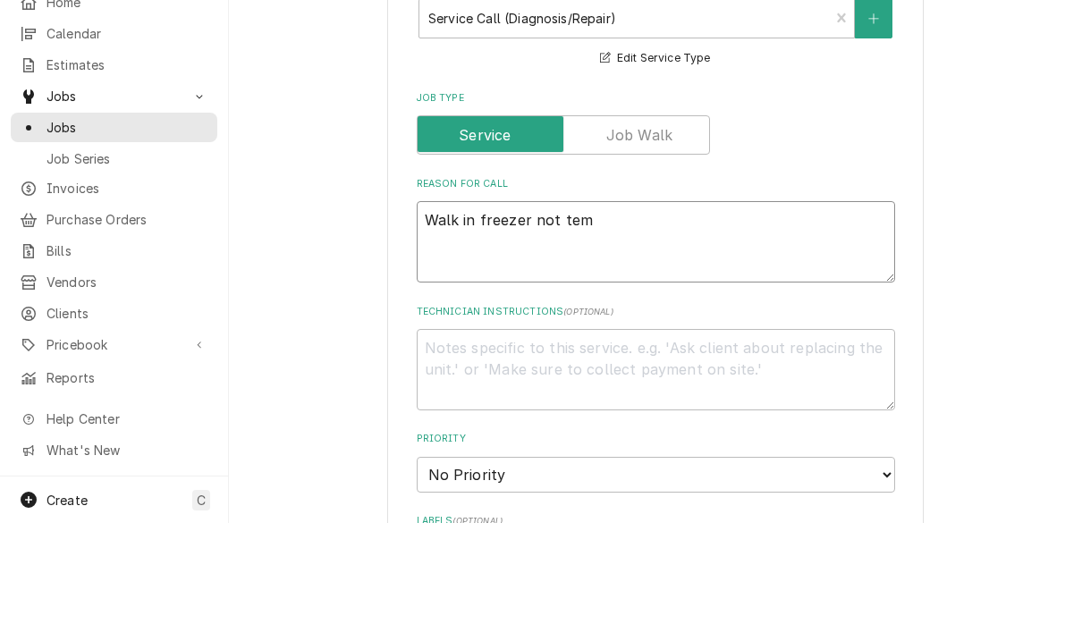
type textarea "Walk in freezer not temp"
type textarea "x"
type textarea "Walk in freezer not tempi"
type textarea "x"
type textarea "Walk in freezer not tempin"
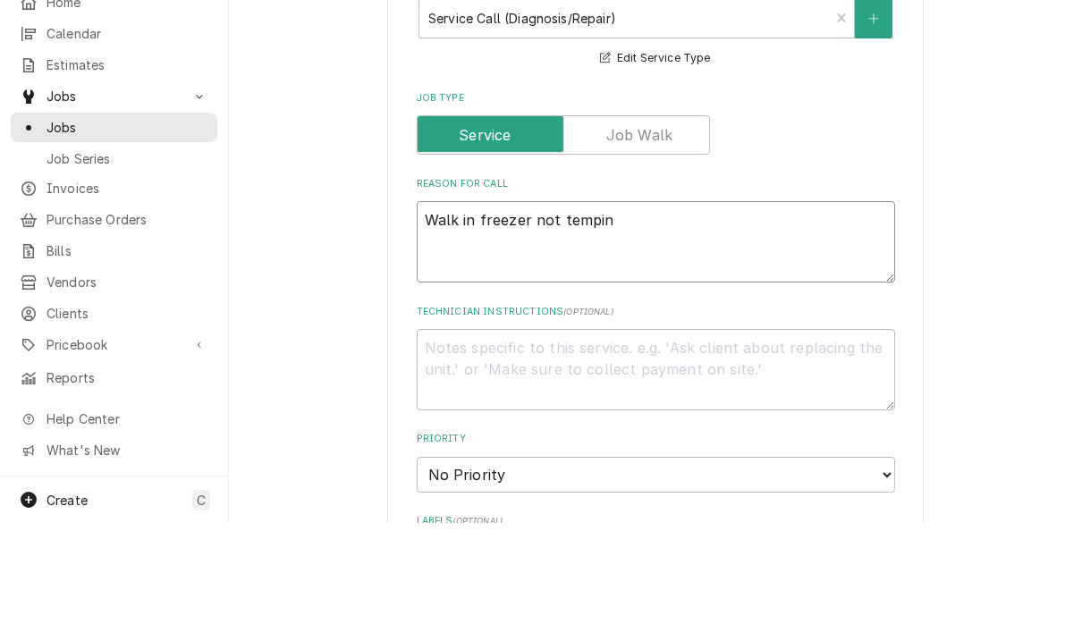
type textarea "x"
type textarea "Walk in freezer not temping"
type textarea "x"
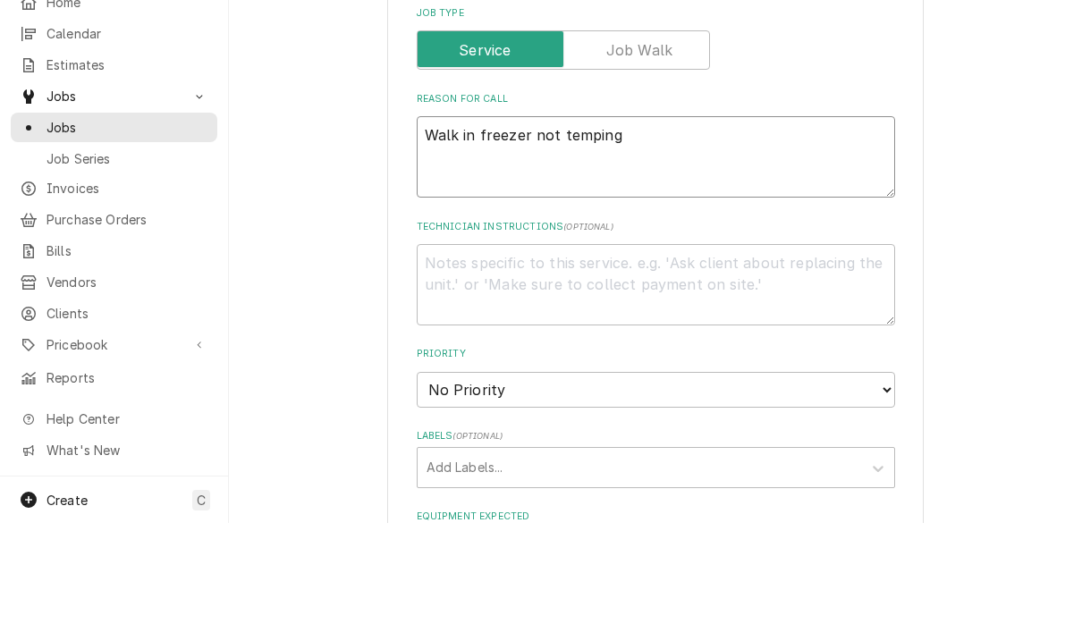
scroll to position [678, 0]
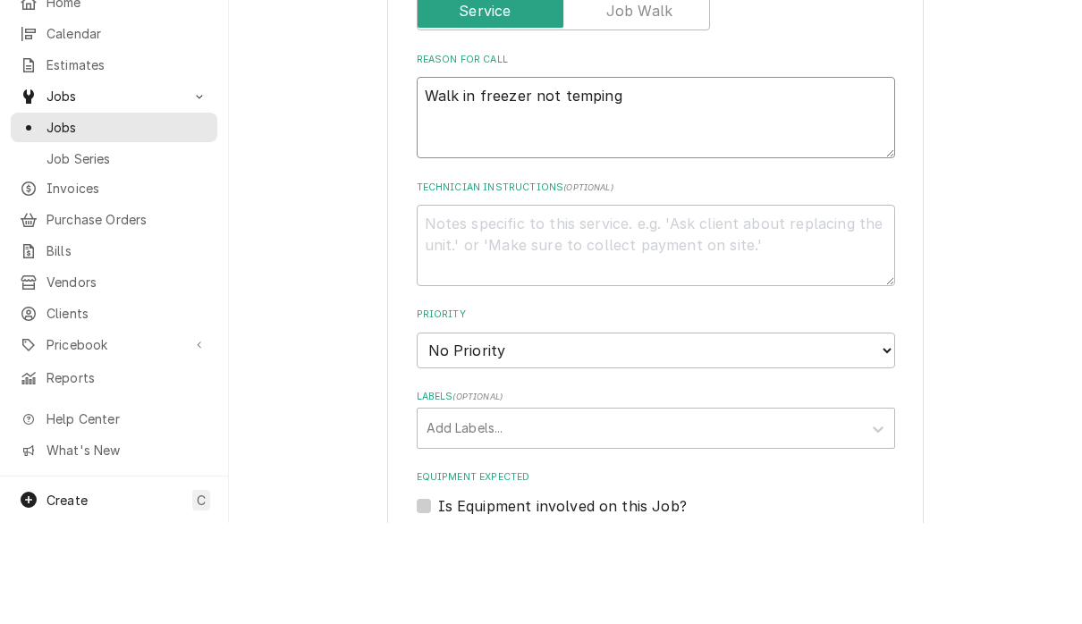
type textarea "Walk in freezer not temping"
click at [775, 434] on select "No Priority Urgent High Medium Low" at bounding box center [656, 452] width 478 height 36
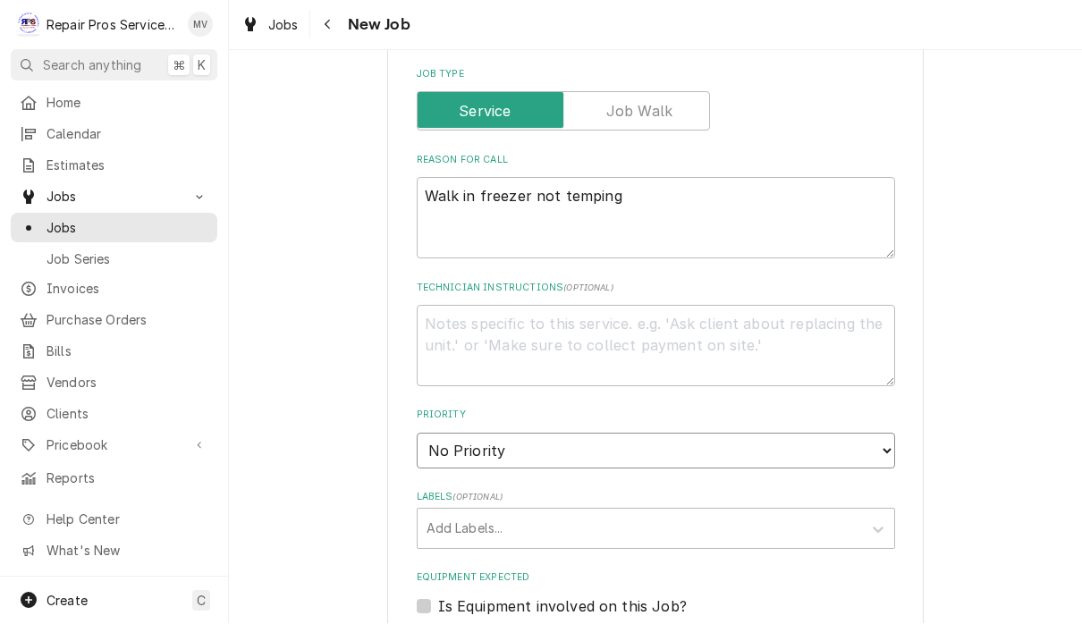
select select "1"
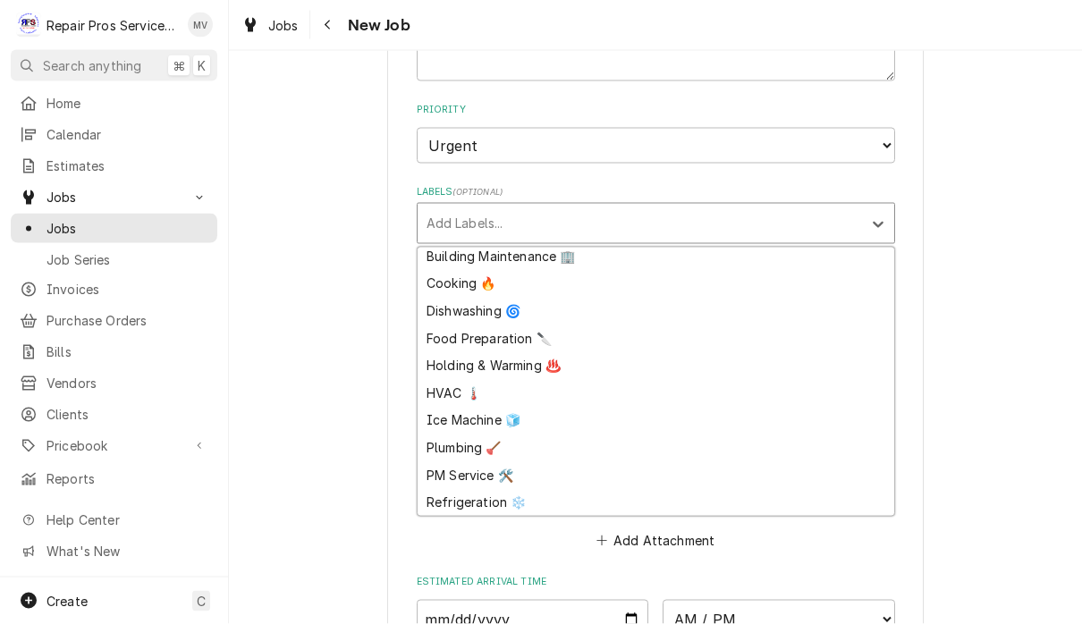
scroll to position [33, 0]
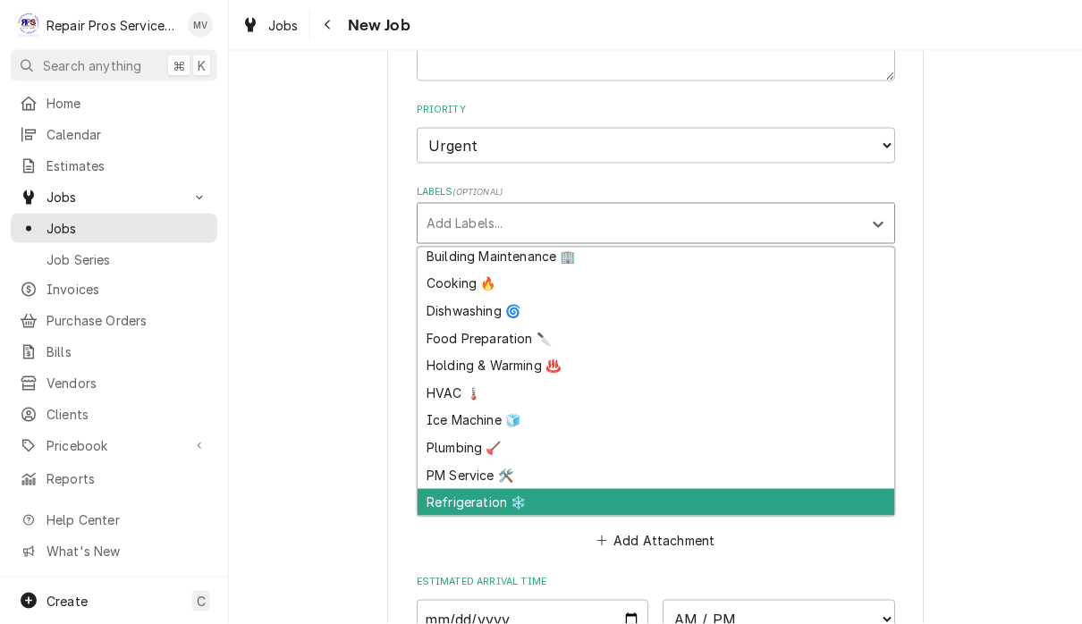
click at [491, 489] on div "Refrigeration ❄️" at bounding box center [656, 503] width 477 height 28
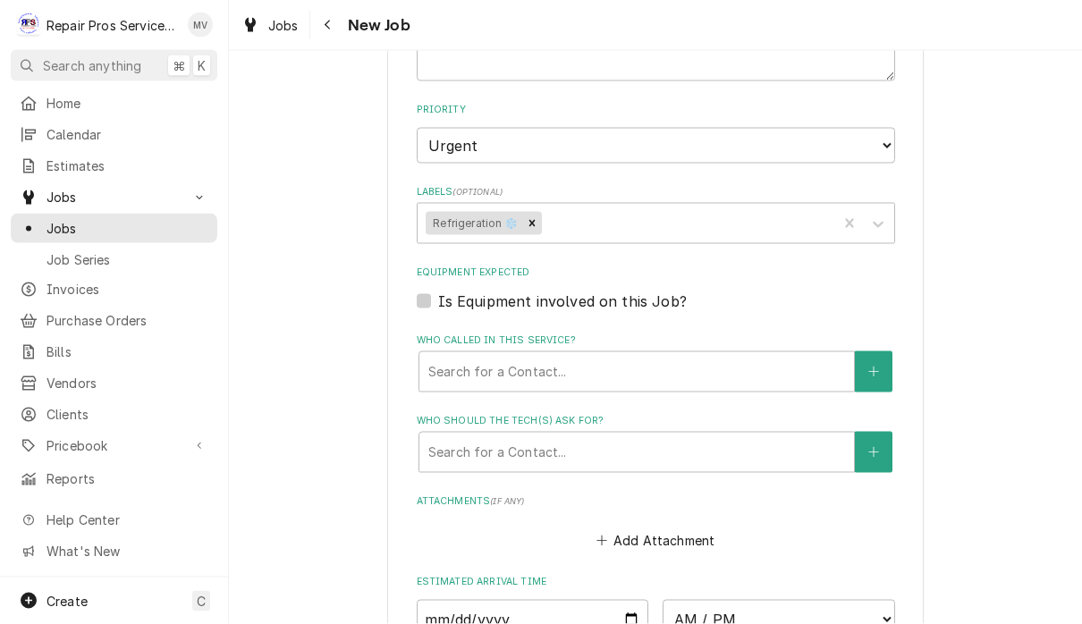
type textarea "x"
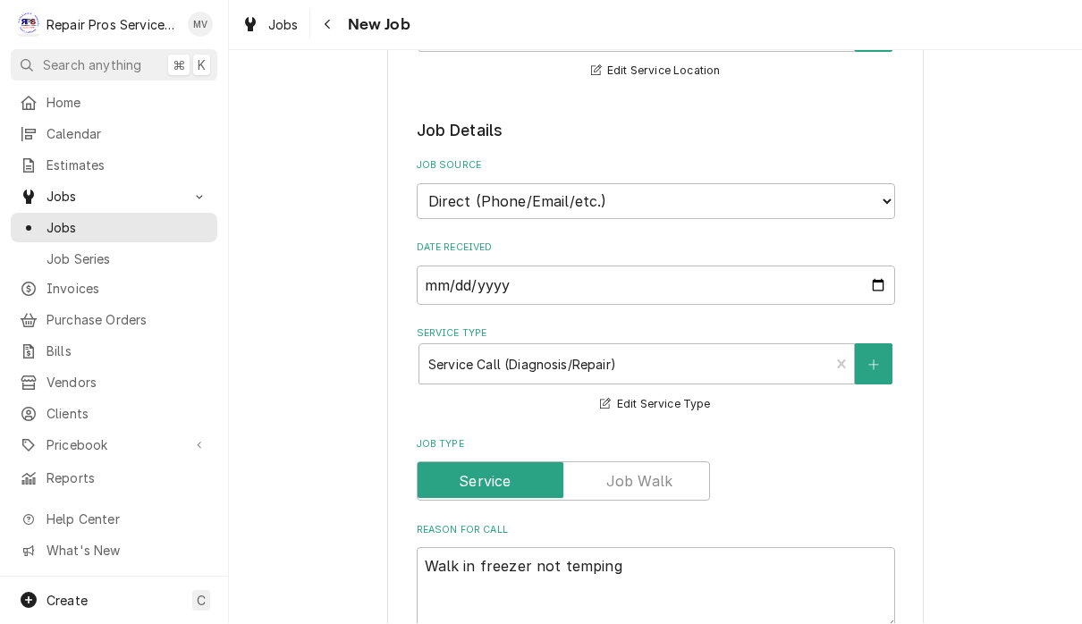
scroll to position [303, 0]
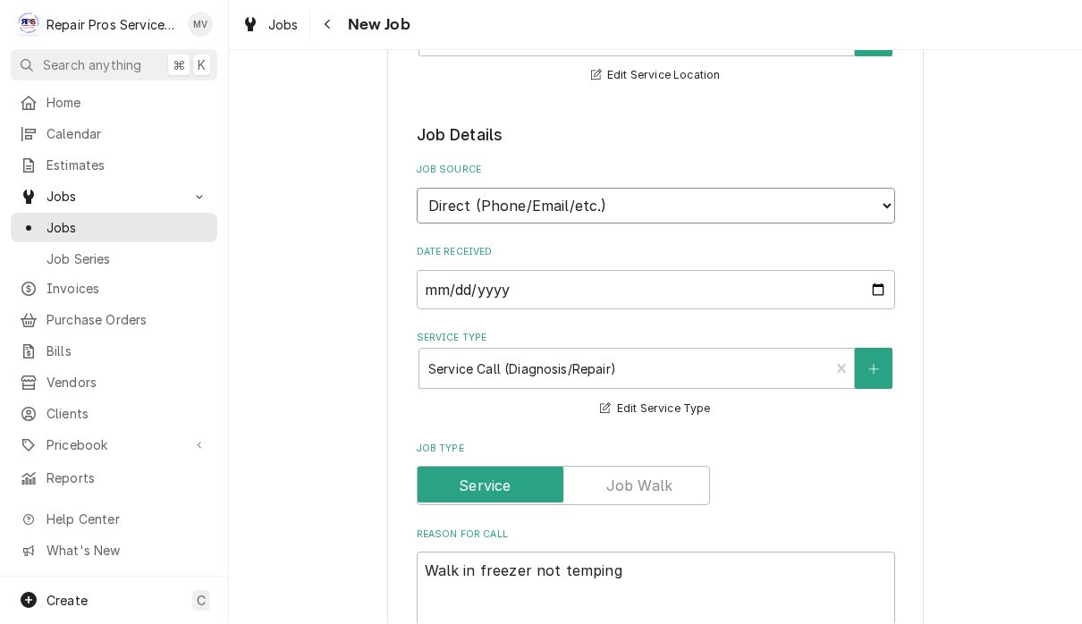
click at [819, 202] on select "Direct (Phone/Email/etc.) Other" at bounding box center [656, 207] width 478 height 36
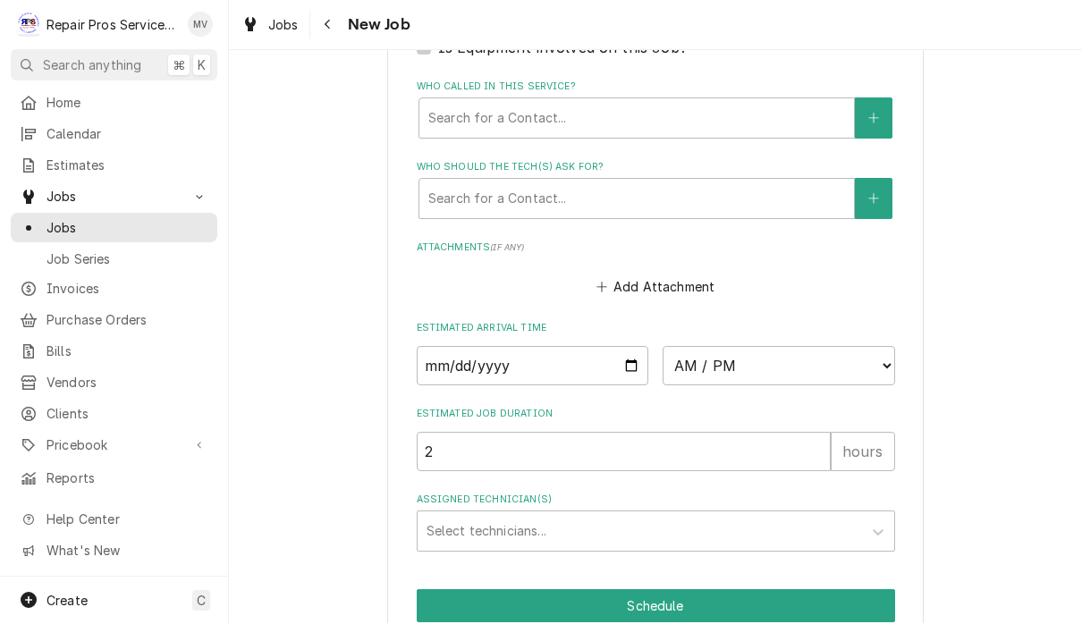
scroll to position [1238, 0]
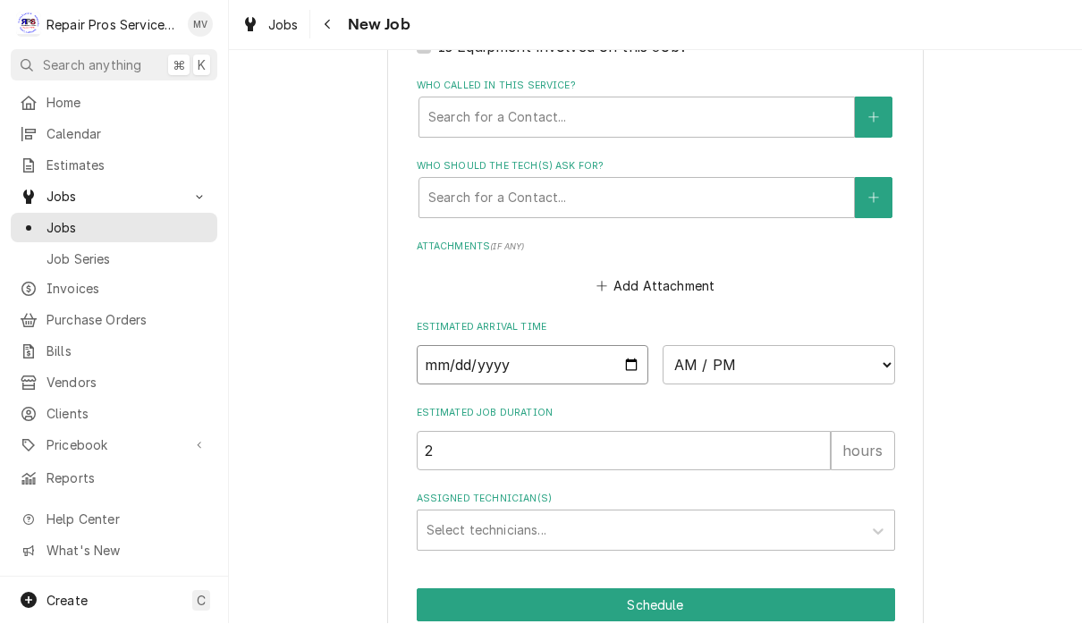
click at [535, 346] on input "Date" at bounding box center [533, 365] width 232 height 39
type input "2025-08-25"
type textarea "x"
click at [680, 350] on select "AM / PM 6:00 AM 6:15 AM 6:30 AM 6:45 AM 7:00 AM 7:15 AM 7:30 AM 7:45 AM 8:00 AM…" at bounding box center [779, 365] width 232 height 39
select select "08:30:00"
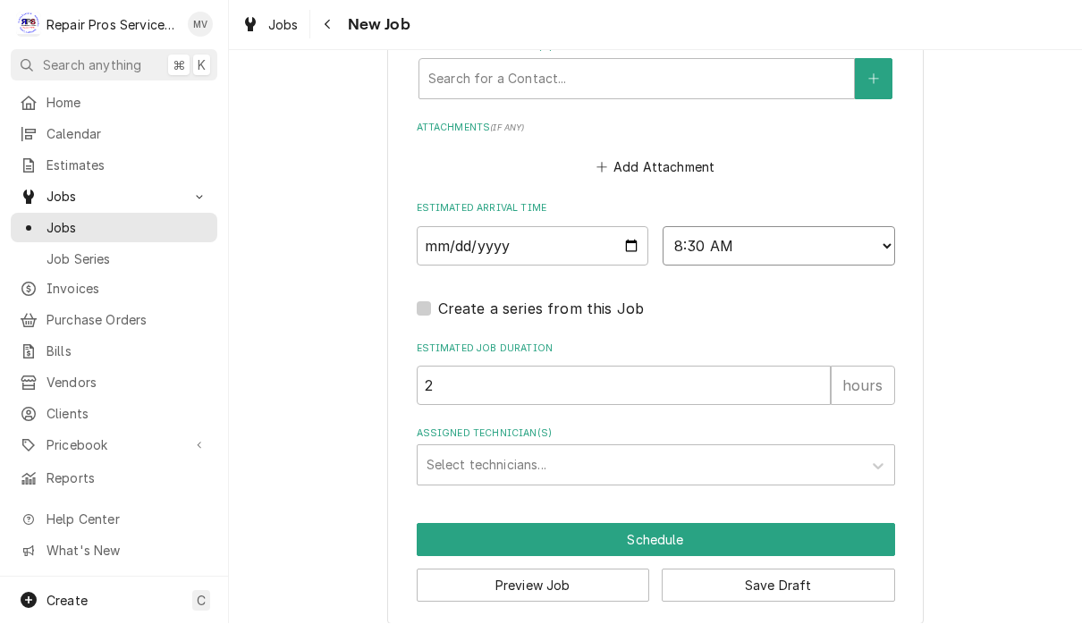
scroll to position [1354, 0]
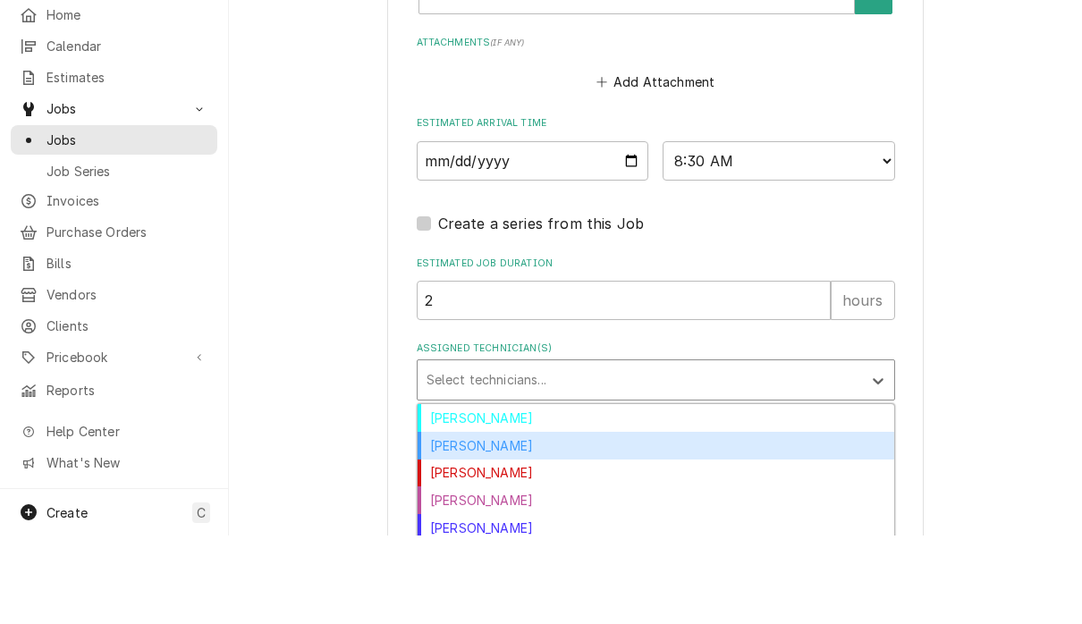
click at [485, 520] on div "Caleb Kvale" at bounding box center [656, 534] width 477 height 28
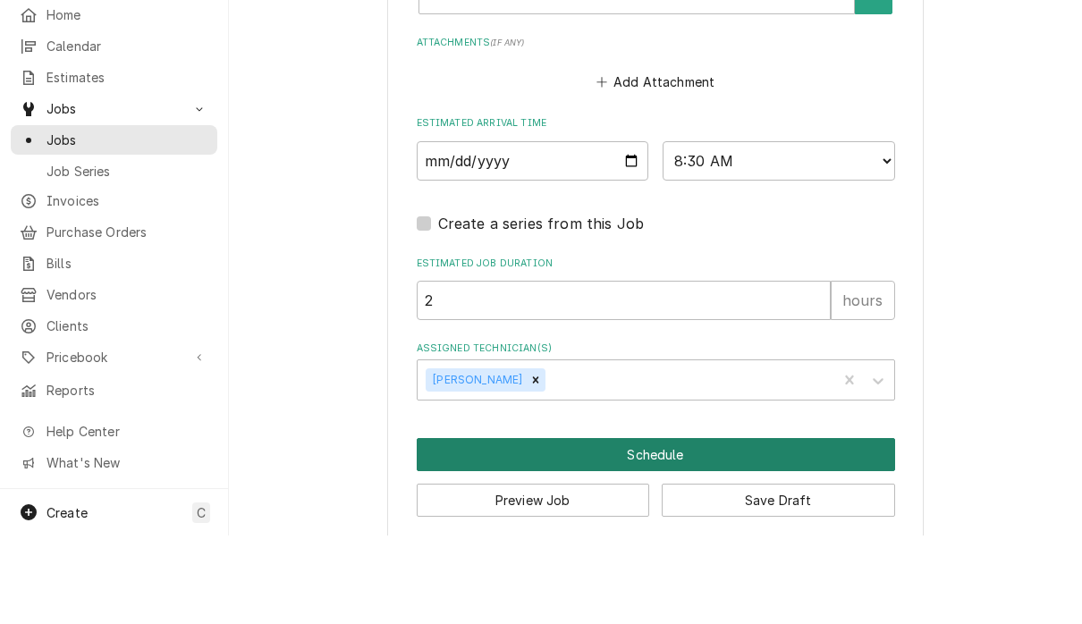
click at [764, 527] on button "Schedule" at bounding box center [656, 543] width 478 height 33
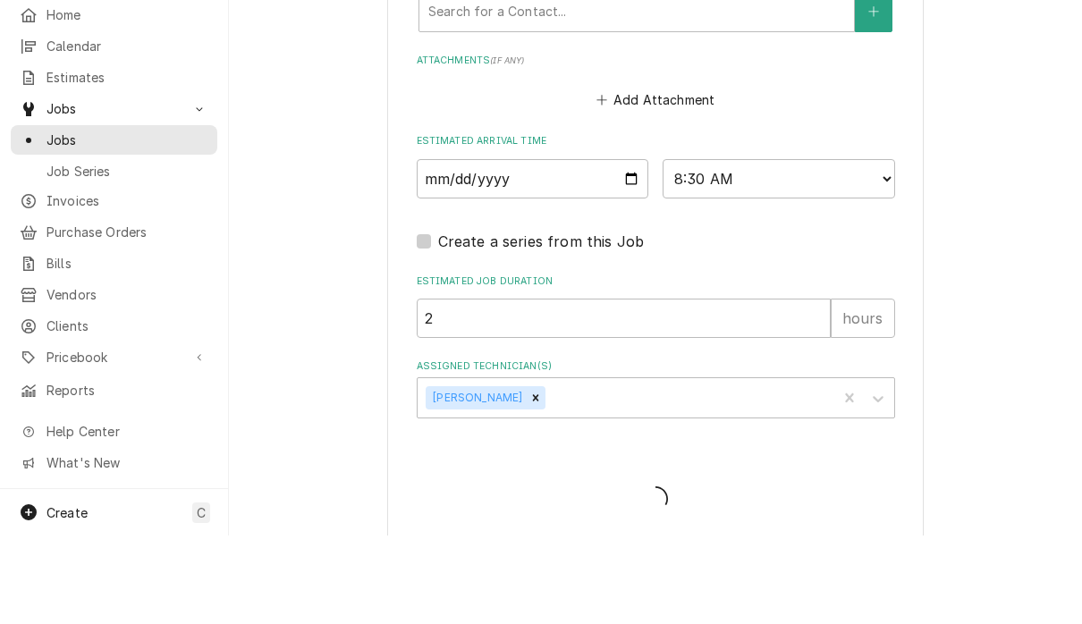
type textarea "x"
